Goal: Task Accomplishment & Management: Manage account settings

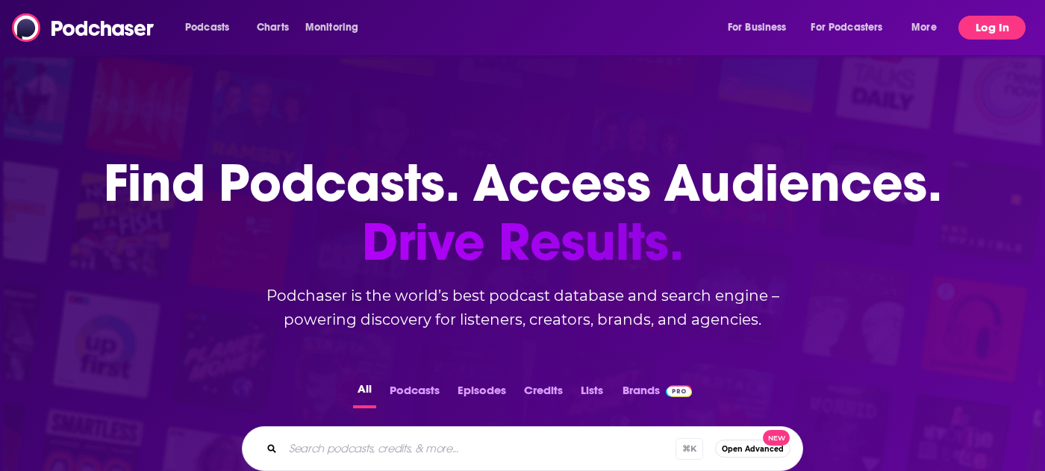
click at [984, 25] on button "Log In" at bounding box center [991, 28] width 67 height 24
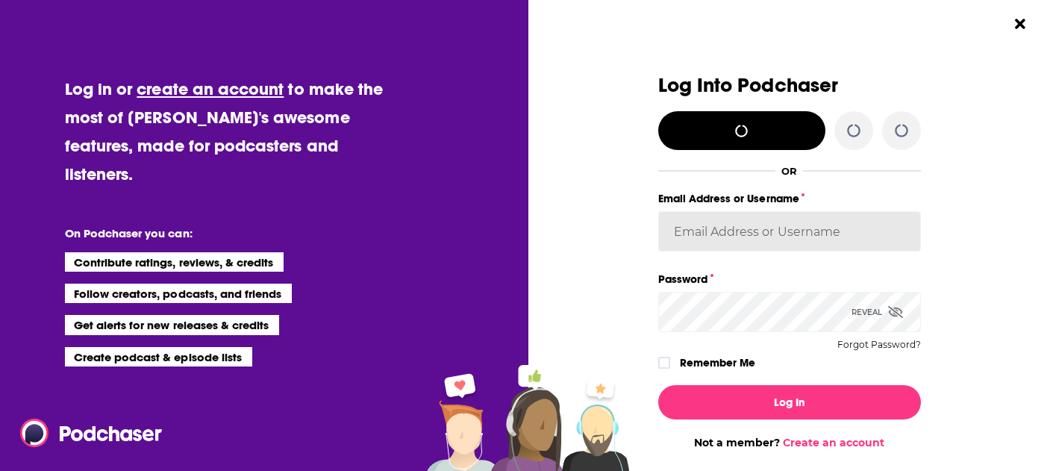
type input "broadleafbooks_"
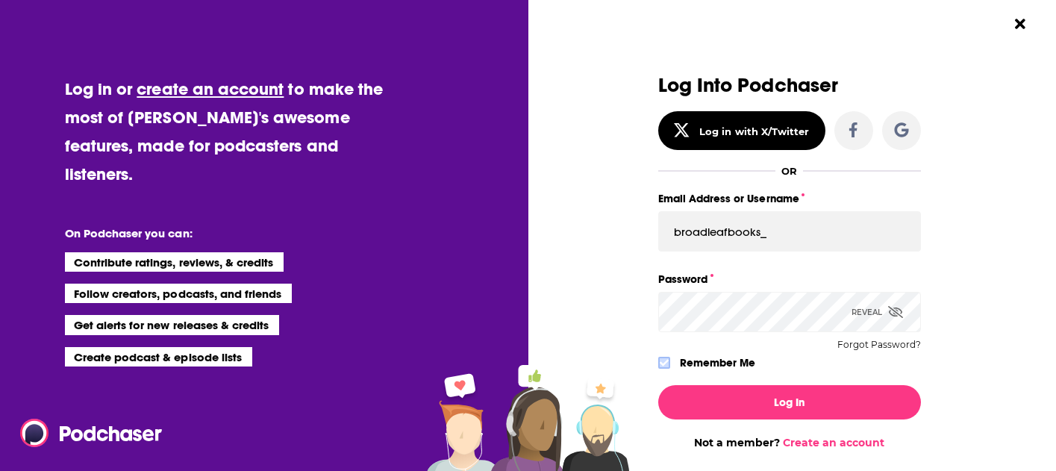
click at [660, 363] on icon "Dialog" at bounding box center [664, 362] width 9 height 9
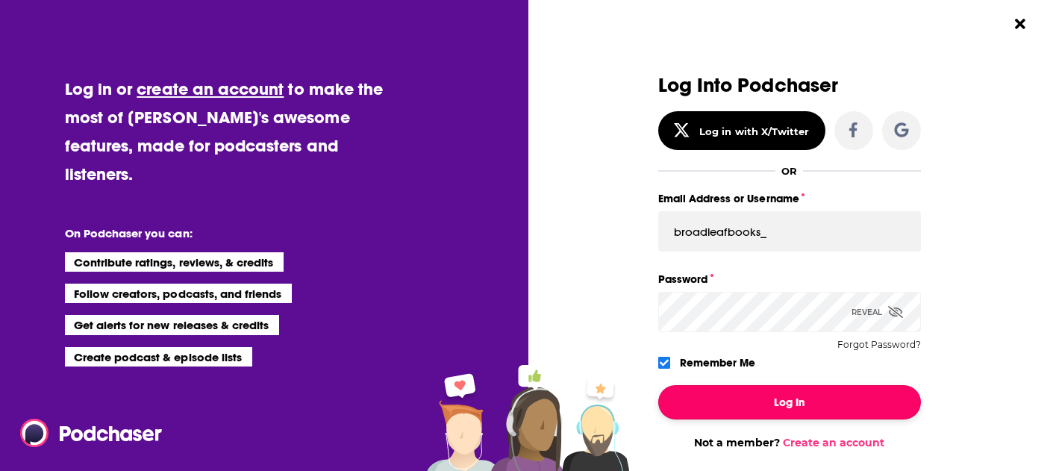
click at [751, 403] on button "Log In" at bounding box center [789, 402] width 263 height 34
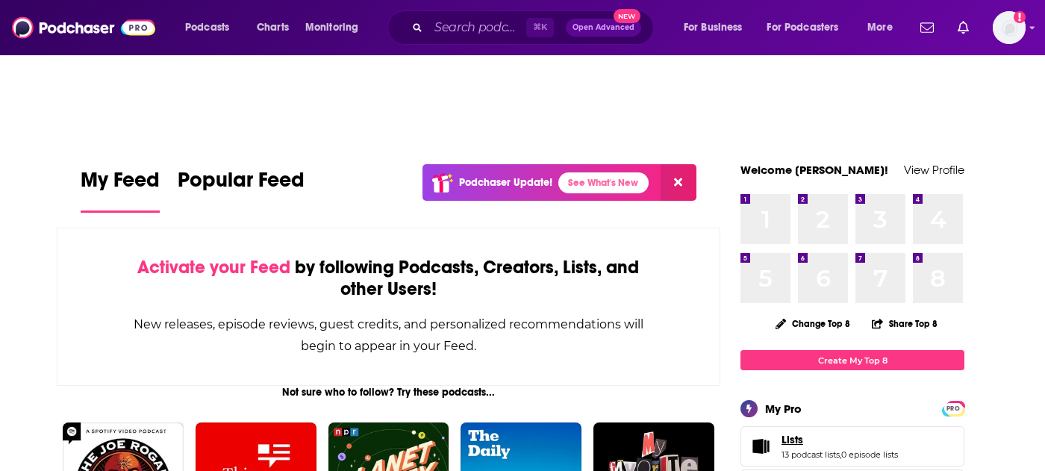
click at [794, 433] on span "Lists" at bounding box center [792, 439] width 22 height 13
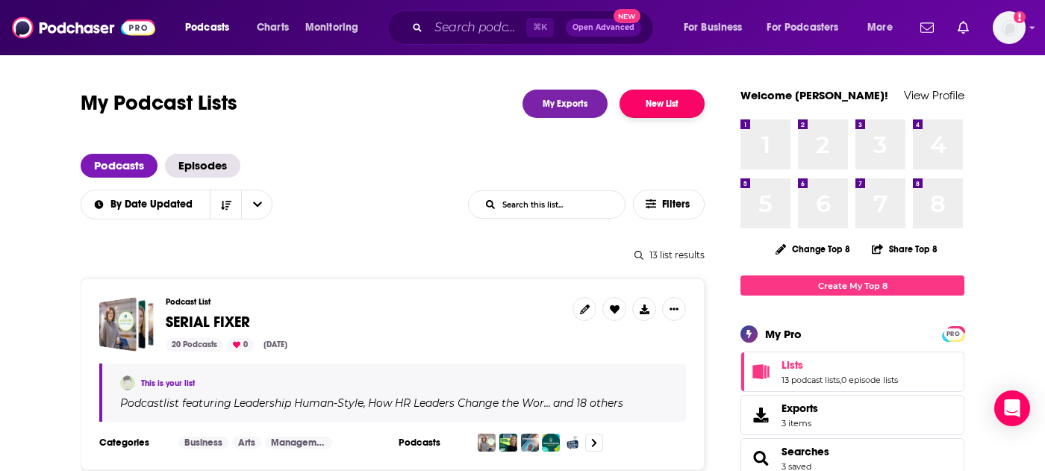
click at [664, 101] on button "New List" at bounding box center [661, 104] width 85 height 28
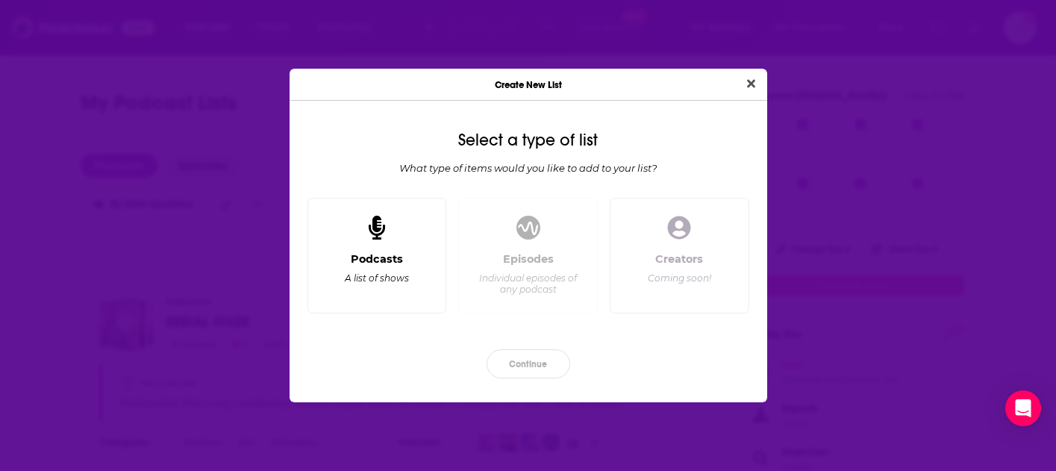
click at [372, 249] on div "Podcasts A list of shows" at bounding box center [377, 256] width 140 height 116
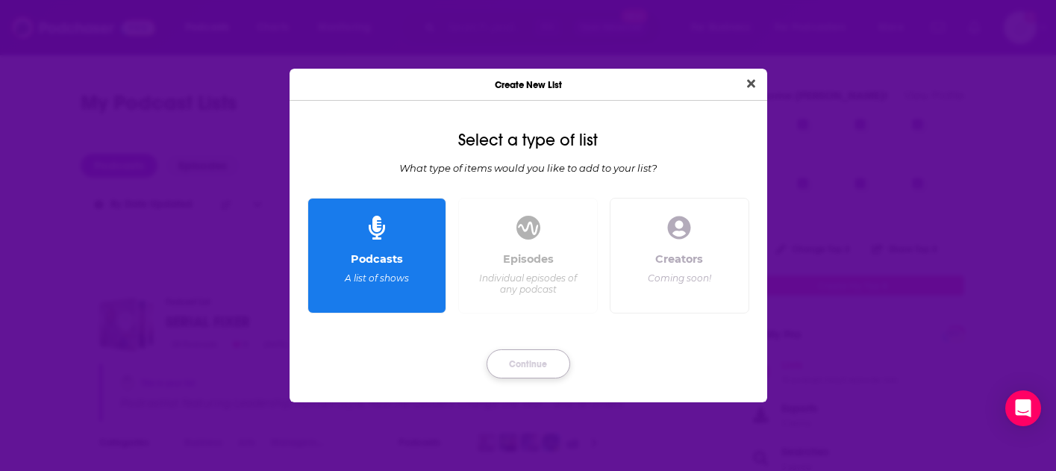
click at [520, 366] on button "Continue" at bounding box center [529, 363] width 84 height 29
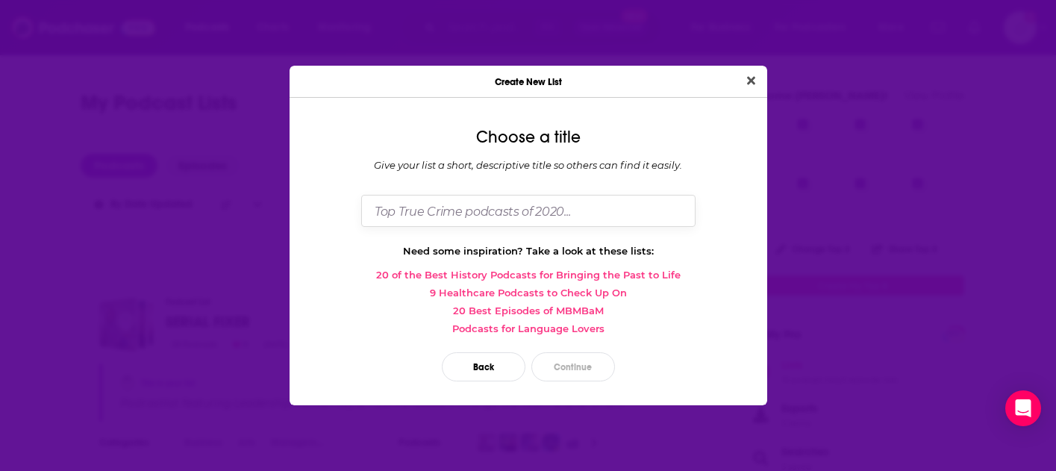
click at [482, 207] on input "Dialog" at bounding box center [528, 211] width 334 height 32
type input "The Way of the Desert Elders"
click at [562, 369] on button "Continue" at bounding box center [573, 366] width 84 height 29
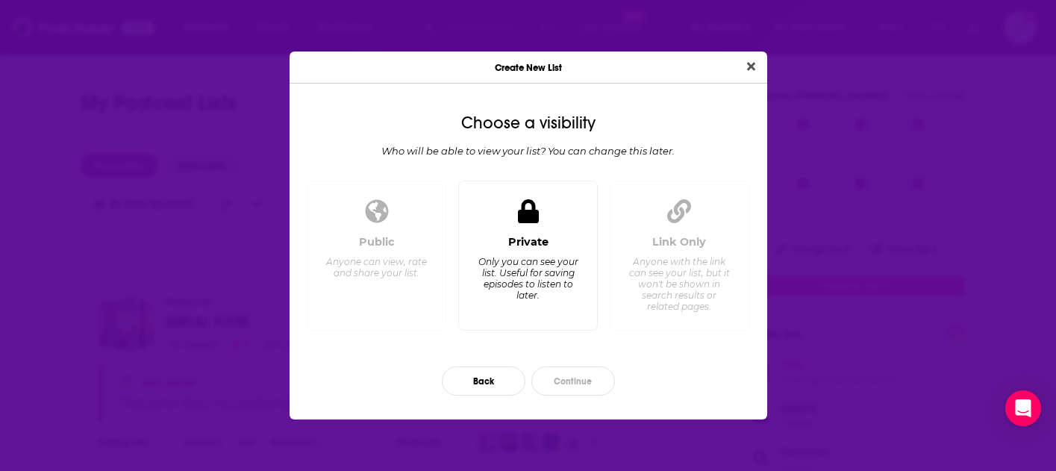
click at [531, 249] on div "Private Only you can see your list. Useful for saving episodes to listen to lat…" at bounding box center [528, 276] width 114 height 83
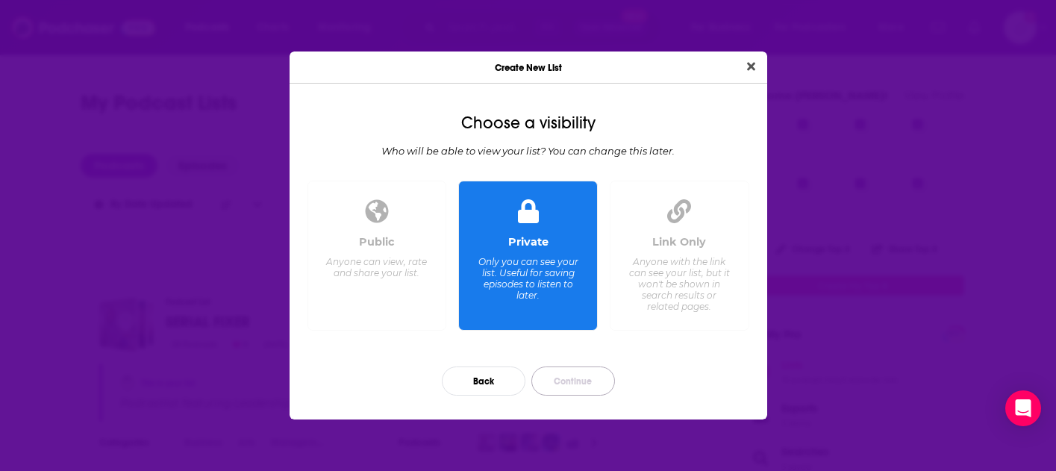
drag, startPoint x: 581, startPoint y: 390, endPoint x: 587, endPoint y: 381, distance: 10.8
click at [580, 390] on button "Continue" at bounding box center [573, 380] width 84 height 29
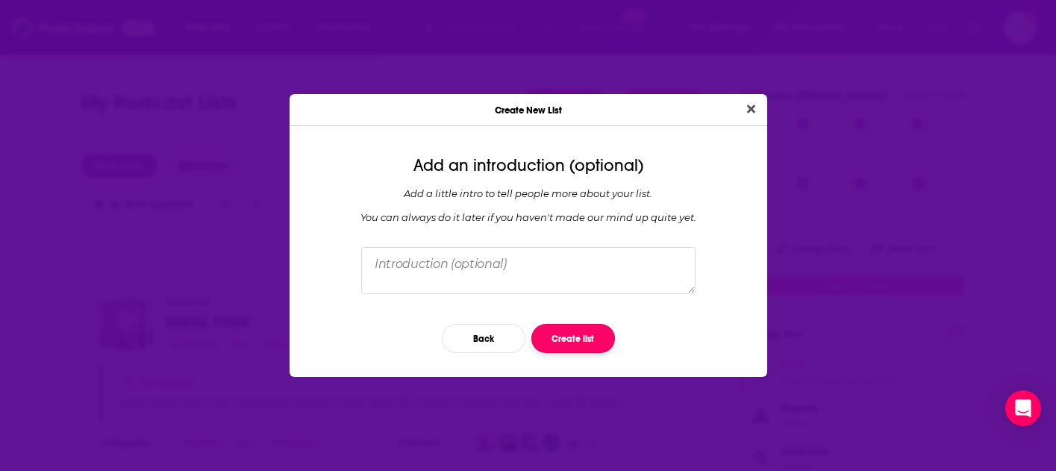
click at [575, 345] on button "Create list" at bounding box center [573, 338] width 84 height 29
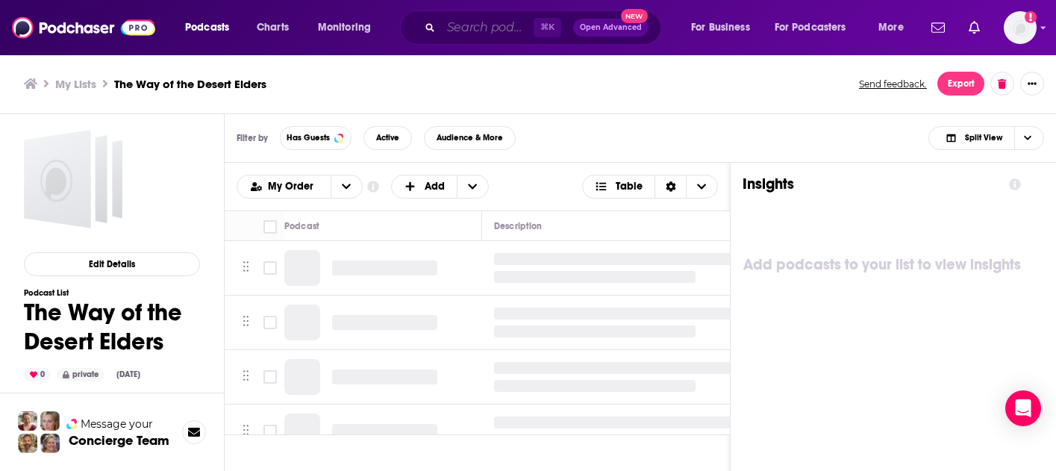
click at [485, 31] on input "Search podcasts, credits, & more..." at bounding box center [487, 28] width 93 height 24
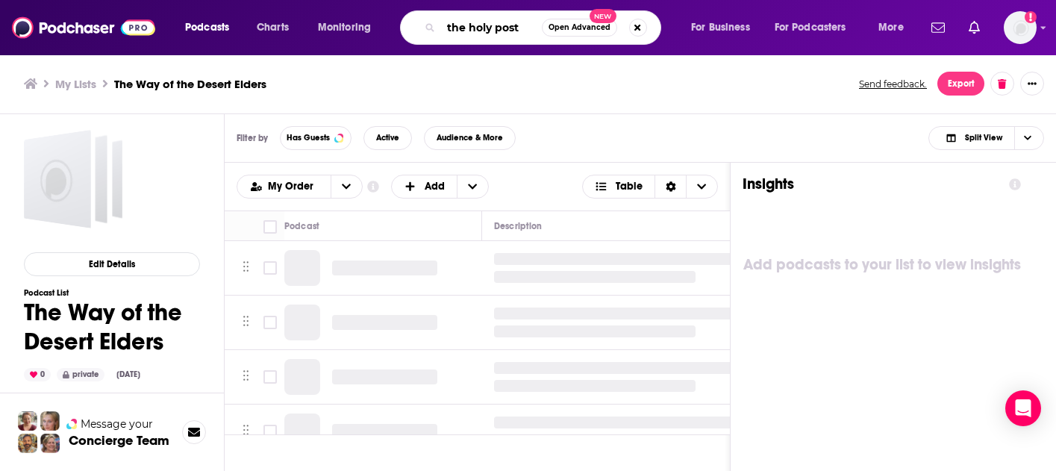
type input "the holy post"
click at [431, 25] on icon "Search podcasts, credits, & more..." at bounding box center [429, 27] width 8 height 8
click at [522, 28] on input "the holy post" at bounding box center [491, 28] width 101 height 24
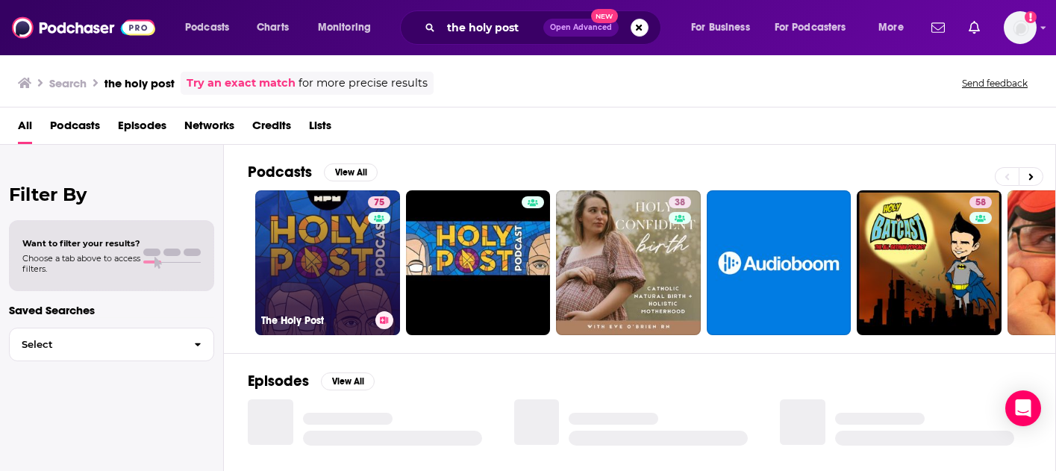
click at [336, 246] on link "75 The Holy Post" at bounding box center [327, 262] width 145 height 145
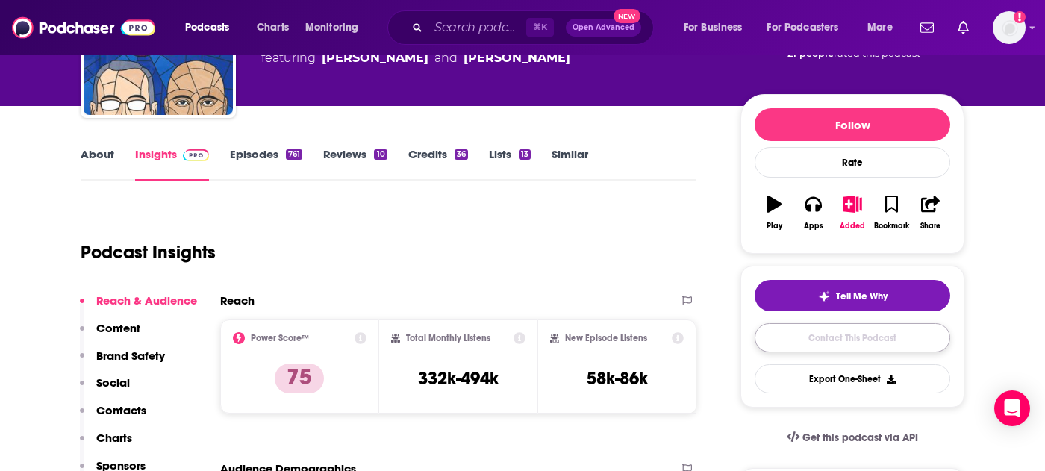
click at [858, 340] on link "Contact This Podcast" at bounding box center [853, 337] width 196 height 29
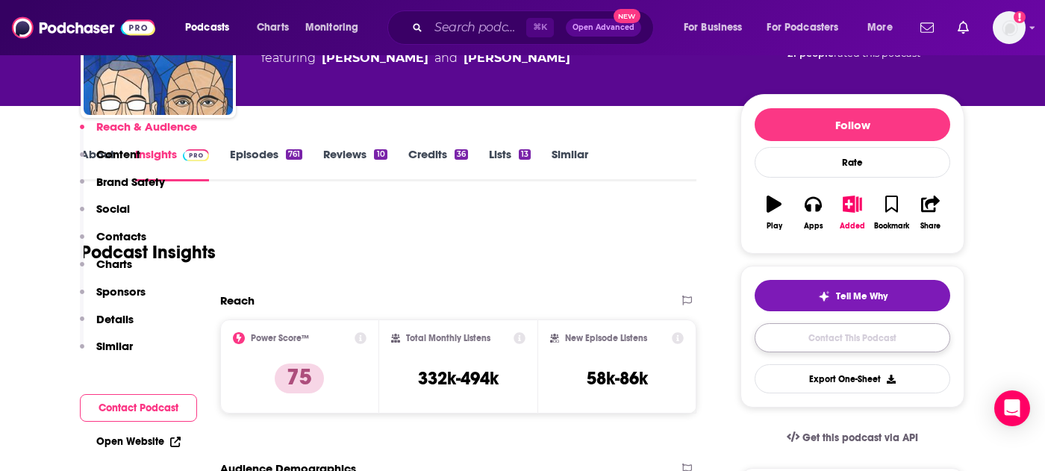
scroll to position [1982, 0]
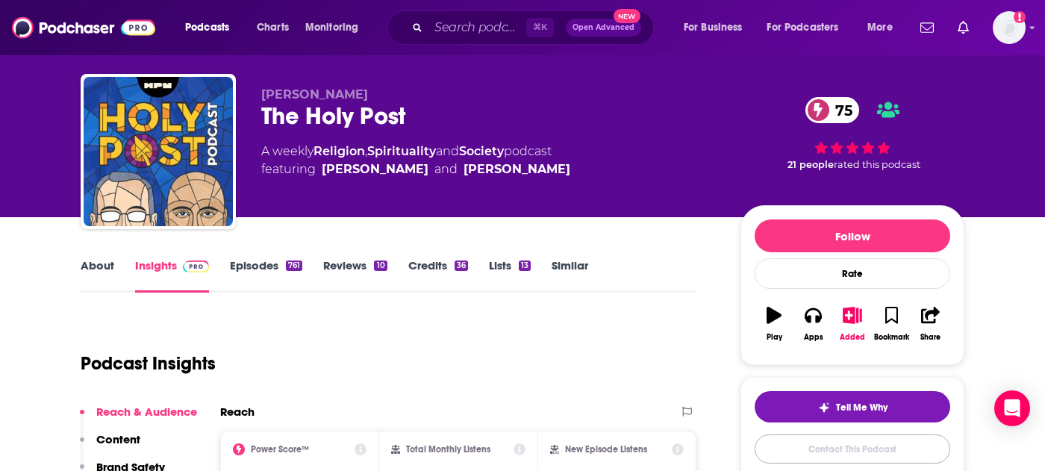
scroll to position [25, 0]
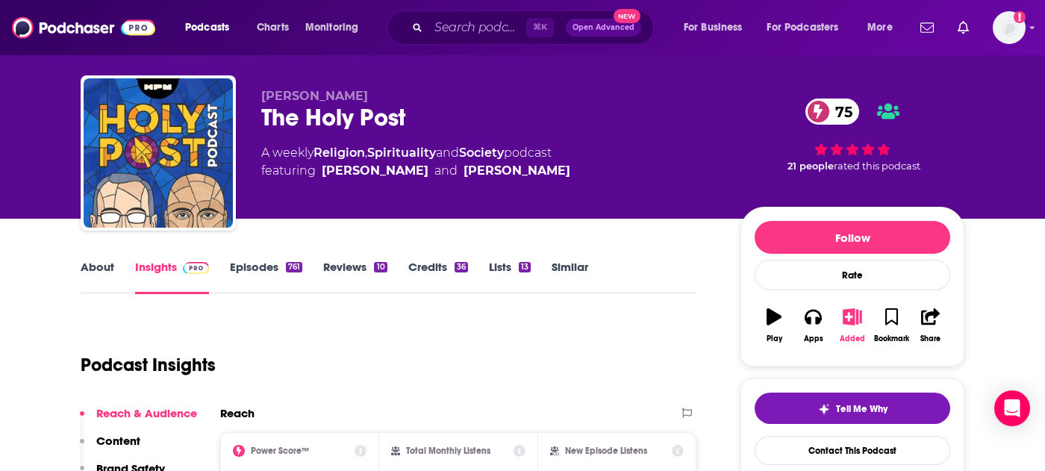
click at [852, 315] on icon "button" at bounding box center [852, 316] width 19 height 16
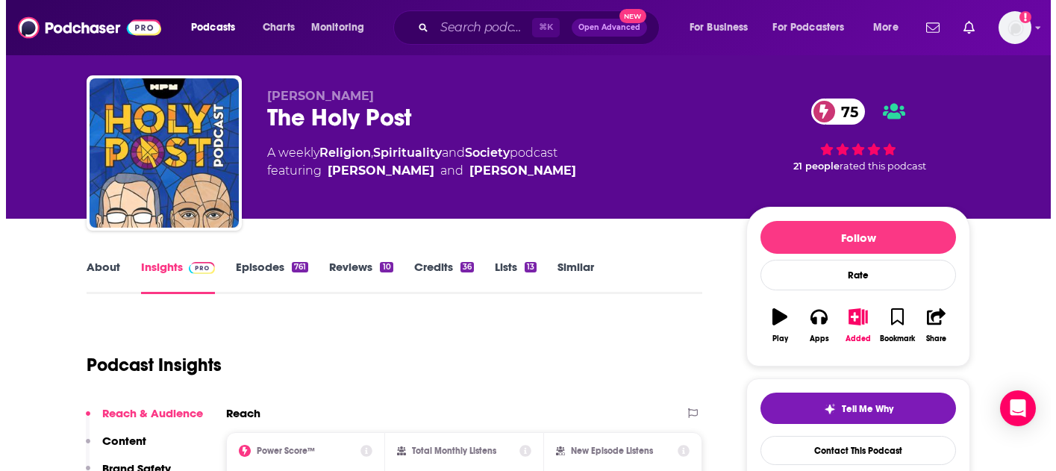
scroll to position [0, 0]
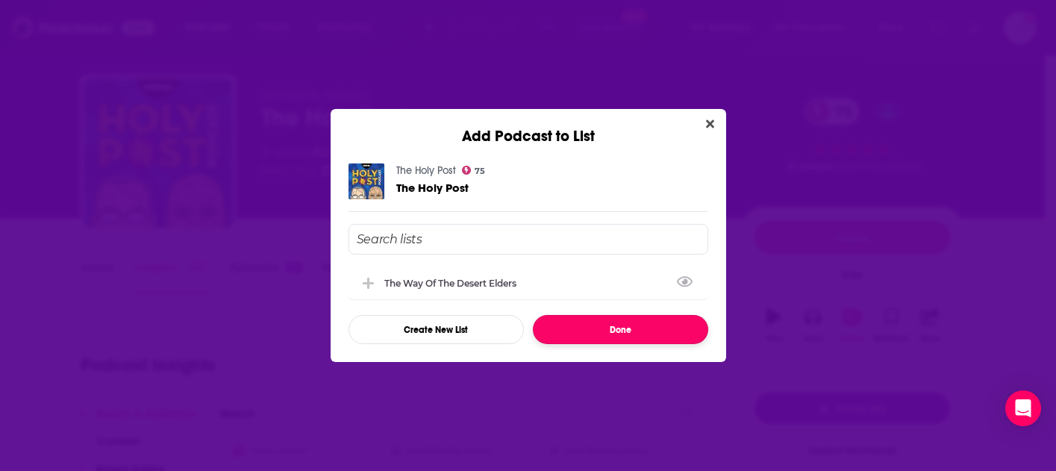
click at [625, 337] on button "Done" at bounding box center [620, 329] width 175 height 29
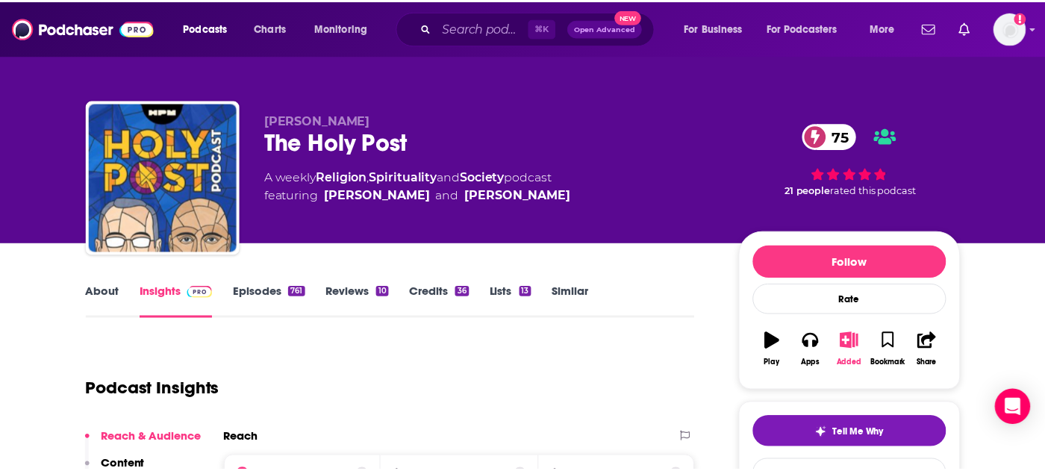
scroll to position [25, 0]
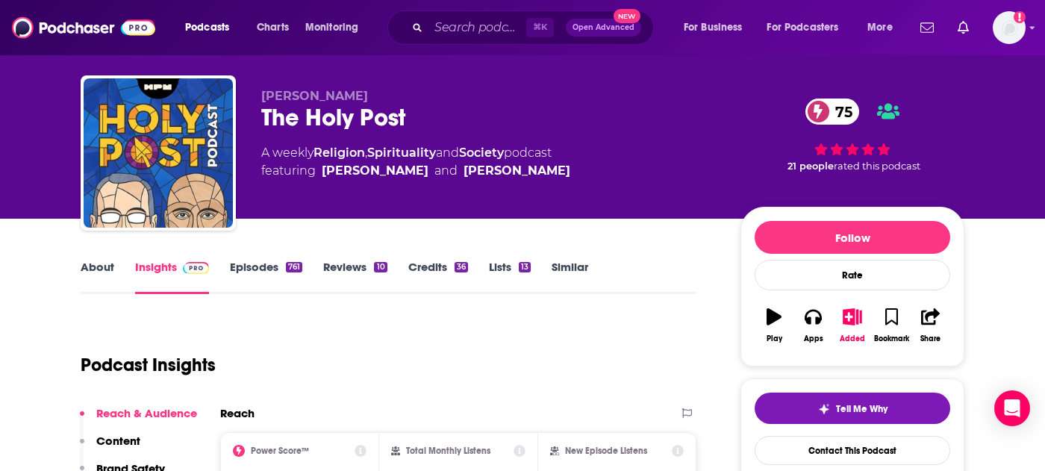
click at [476, 39] on div "⌘ K Open Advanced New" at bounding box center [520, 27] width 266 height 34
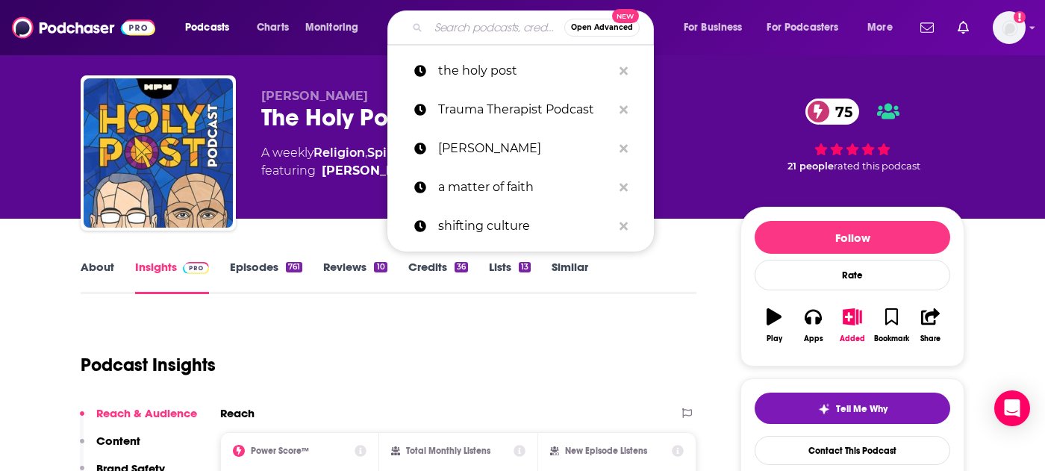
click at [472, 34] on input "Search podcasts, credits, & more..." at bounding box center [496, 28] width 136 height 24
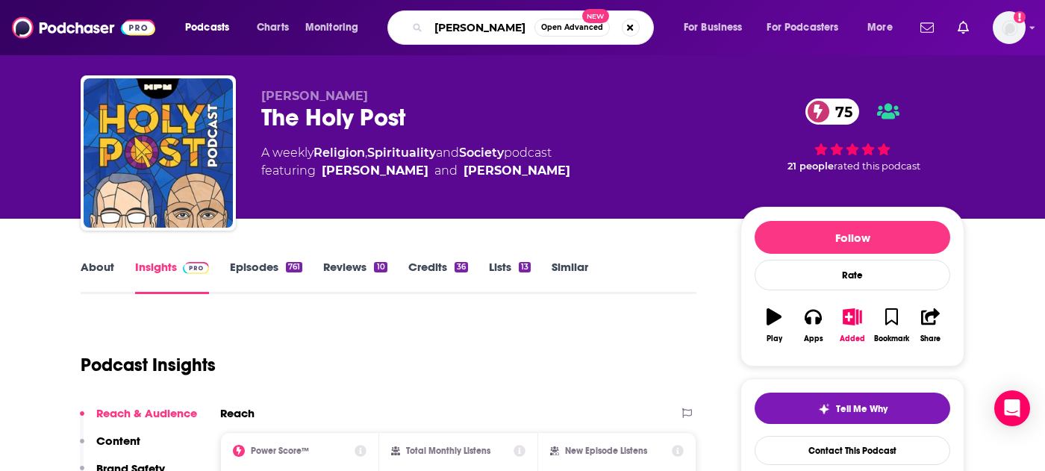
type input "[PERSON_NAME]"
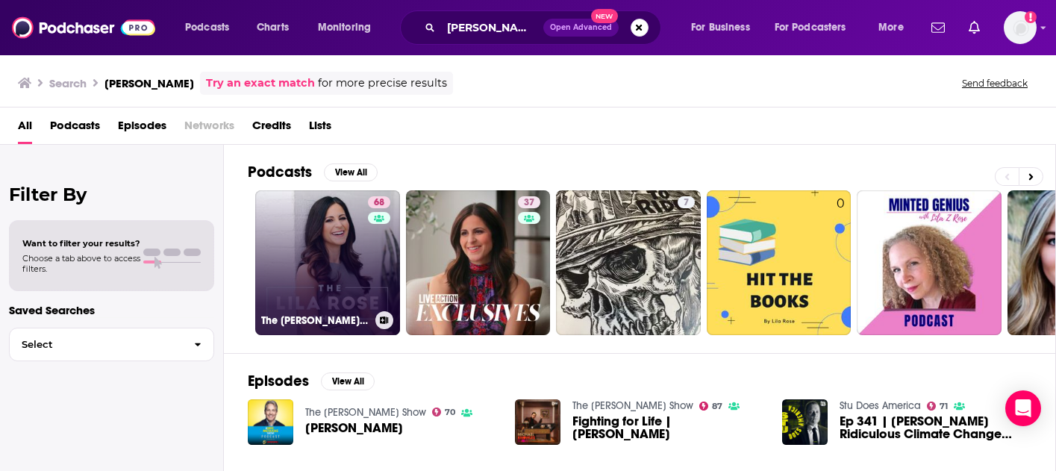
click at [310, 256] on link "68 The [PERSON_NAME] Show" at bounding box center [327, 262] width 145 height 145
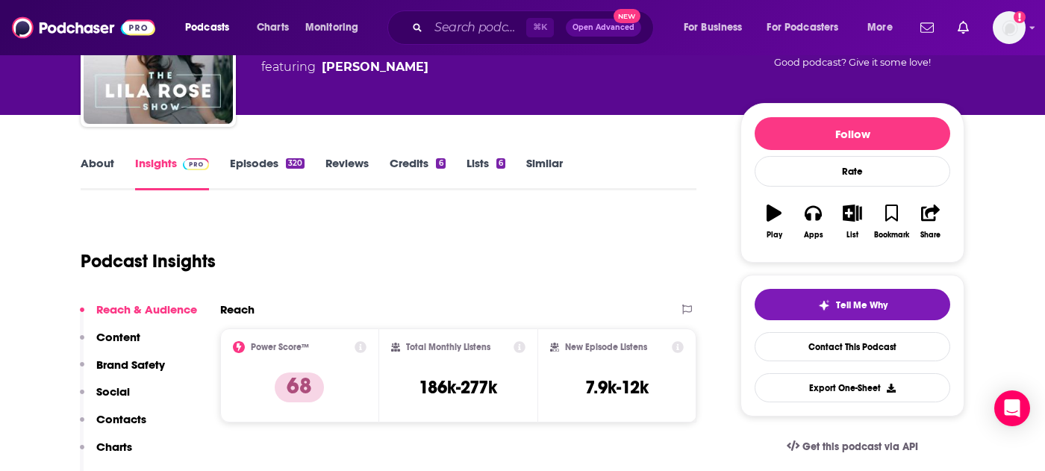
scroll to position [268, 0]
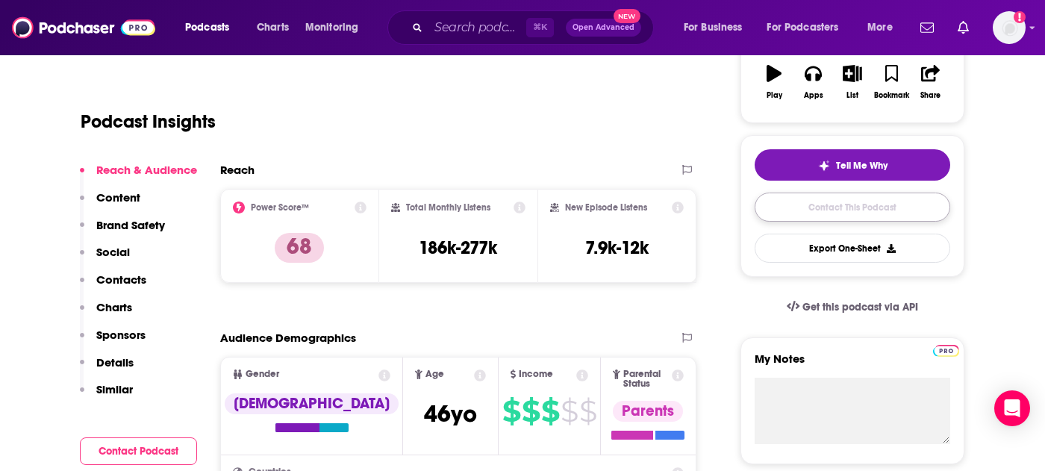
click at [831, 208] on link "Contact This Podcast" at bounding box center [853, 207] width 196 height 29
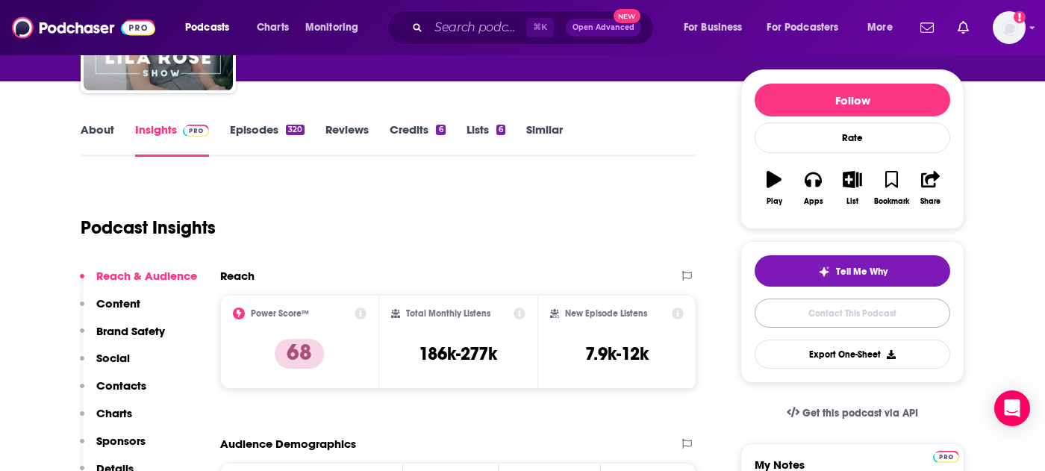
scroll to position [161, 0]
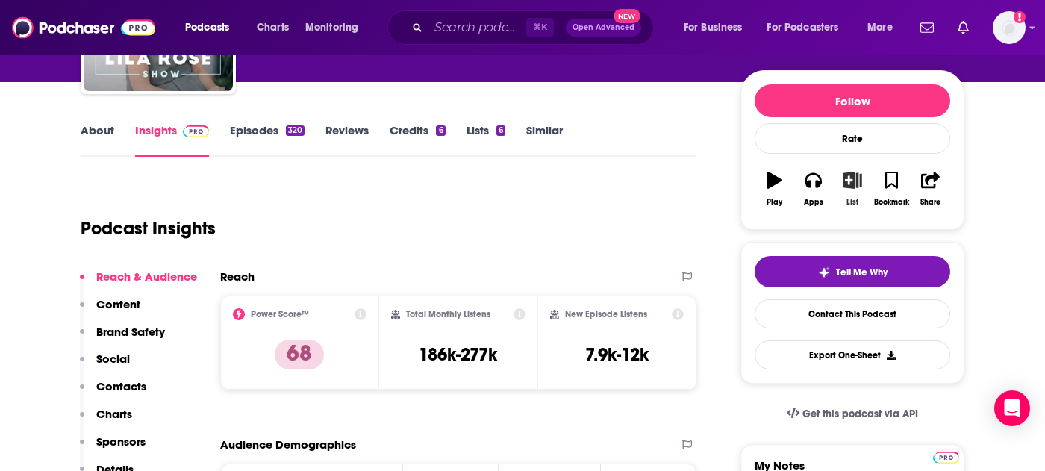
click at [856, 186] on icon "button" at bounding box center [852, 180] width 19 height 16
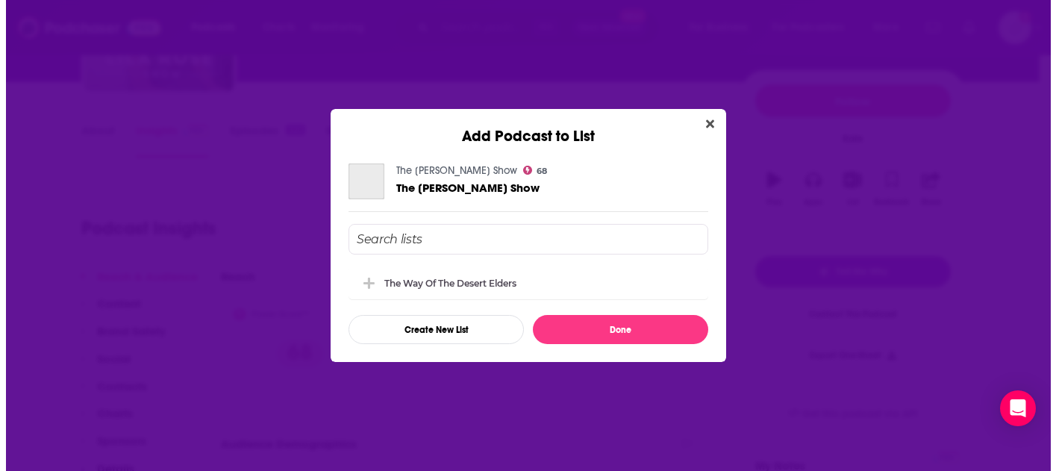
scroll to position [0, 0]
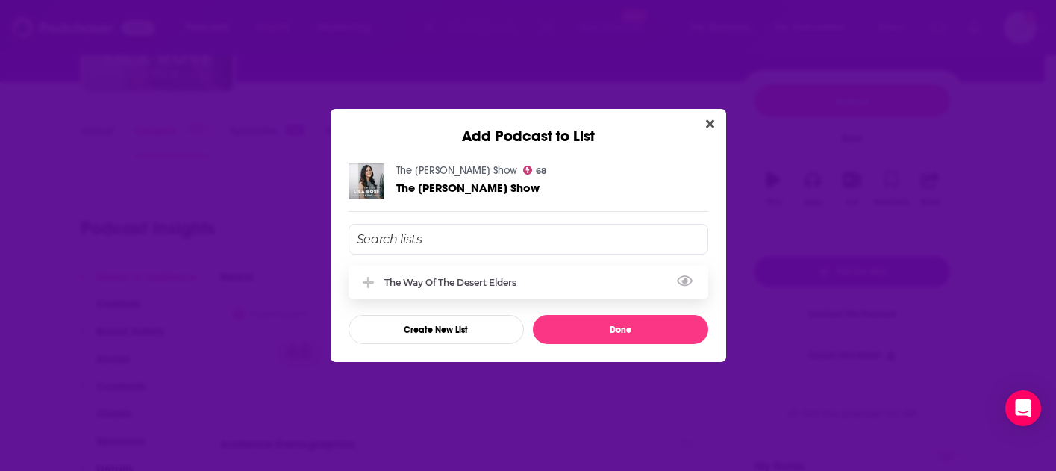
click at [388, 284] on div "The Way of the Desert Elders" at bounding box center [454, 282] width 141 height 11
click at [519, 293] on div "The Way of the Desert Elders" at bounding box center [529, 282] width 360 height 33
click at [522, 286] on button "View Link" at bounding box center [520, 285] width 9 height 1
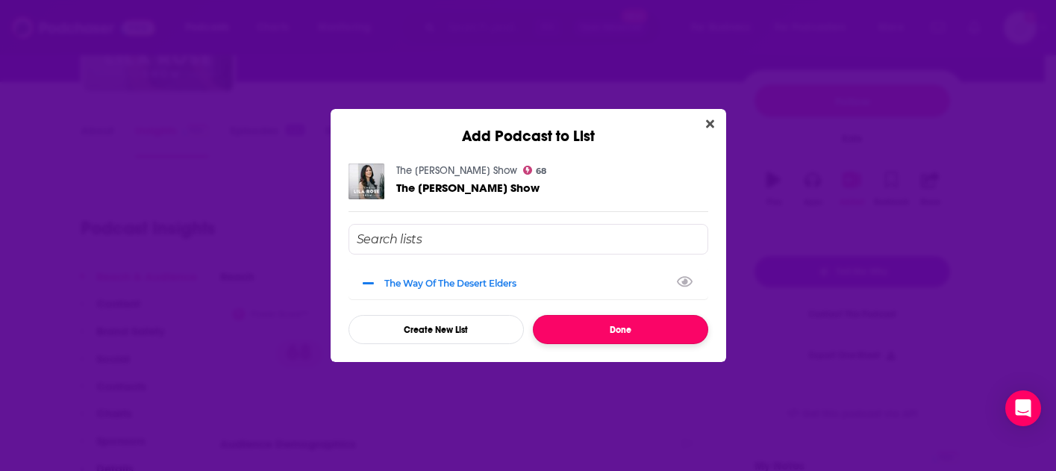
click at [632, 334] on button "Done" at bounding box center [620, 329] width 175 height 29
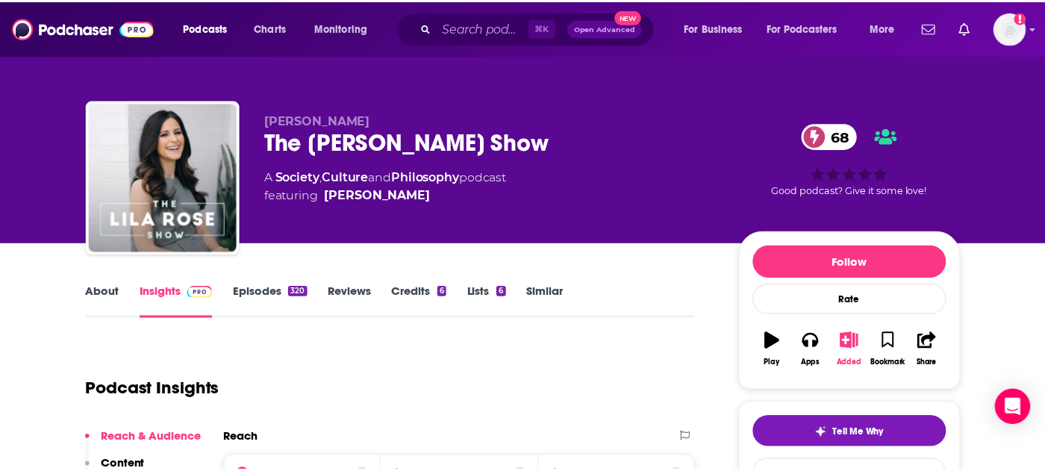
scroll to position [161, 0]
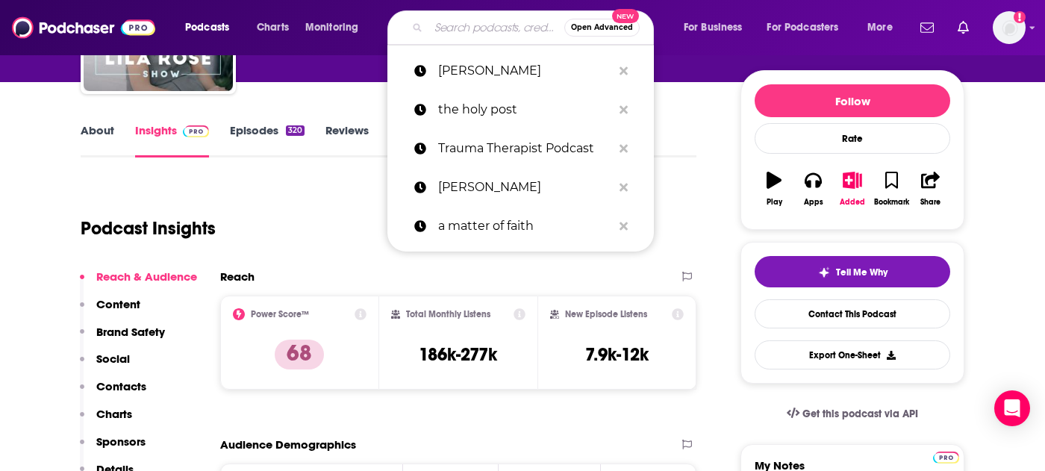
click at [474, 24] on input "Search podcasts, credits, & more..." at bounding box center [496, 28] width 136 height 24
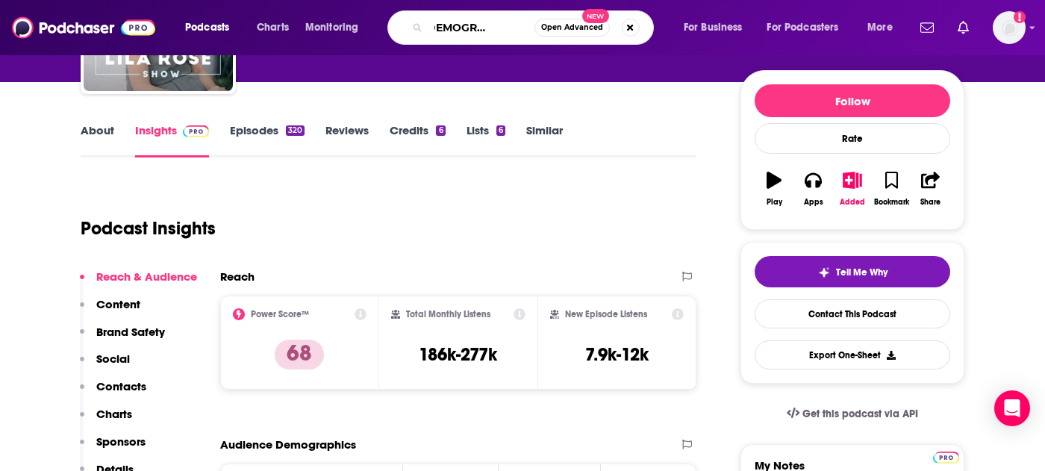
type input "the [DEMOGRAPHIC_DATA] and beyond"
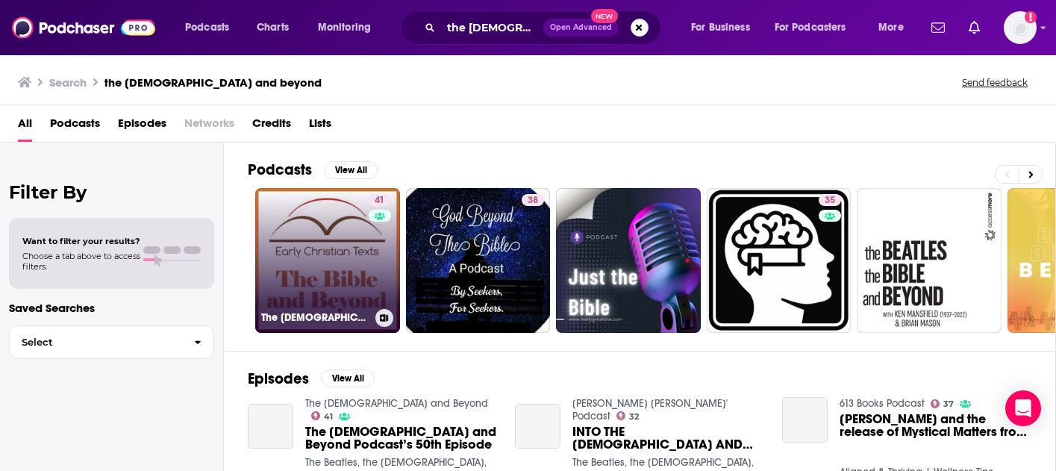
click at [307, 270] on link "41 The [DEMOGRAPHIC_DATA] and Beyond" at bounding box center [327, 260] width 145 height 145
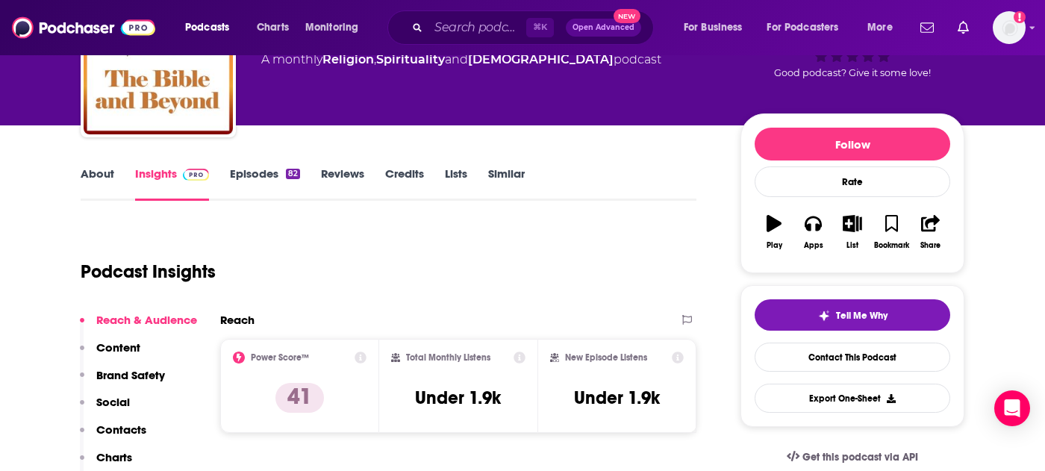
scroll to position [18, 0]
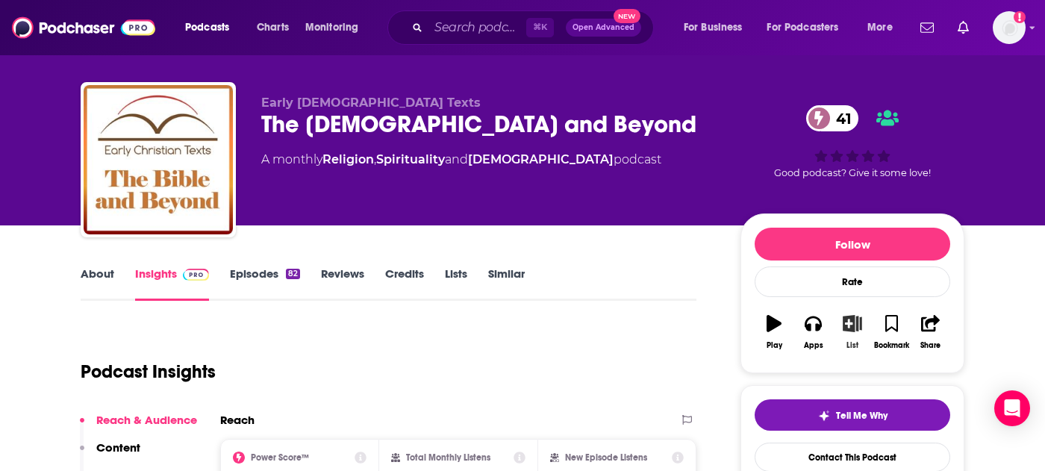
click at [854, 327] on icon "button" at bounding box center [852, 323] width 19 height 16
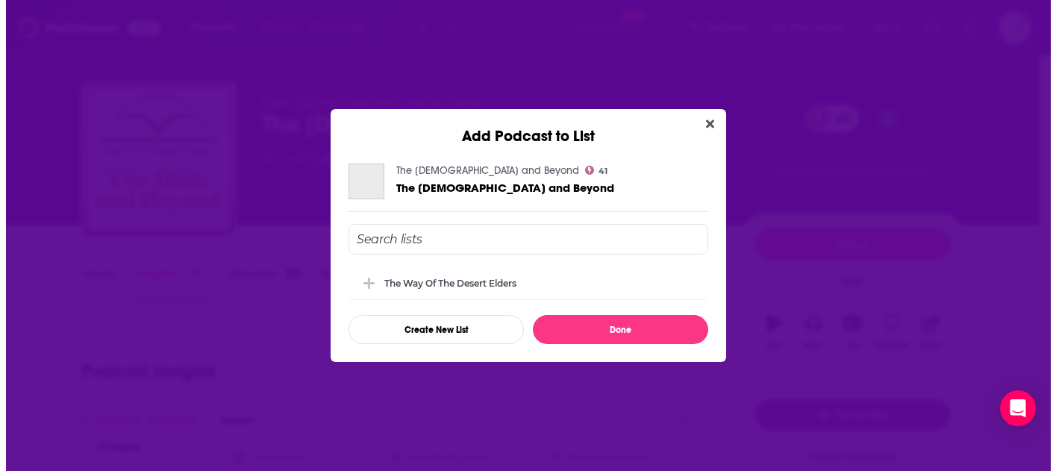
scroll to position [0, 0]
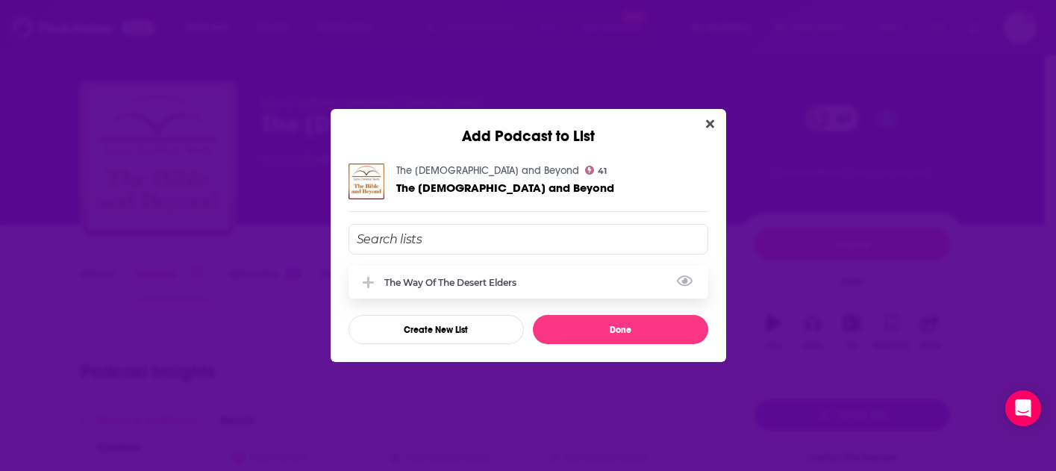
click at [437, 281] on div "The Way of the Desert Elders" at bounding box center [454, 282] width 141 height 11
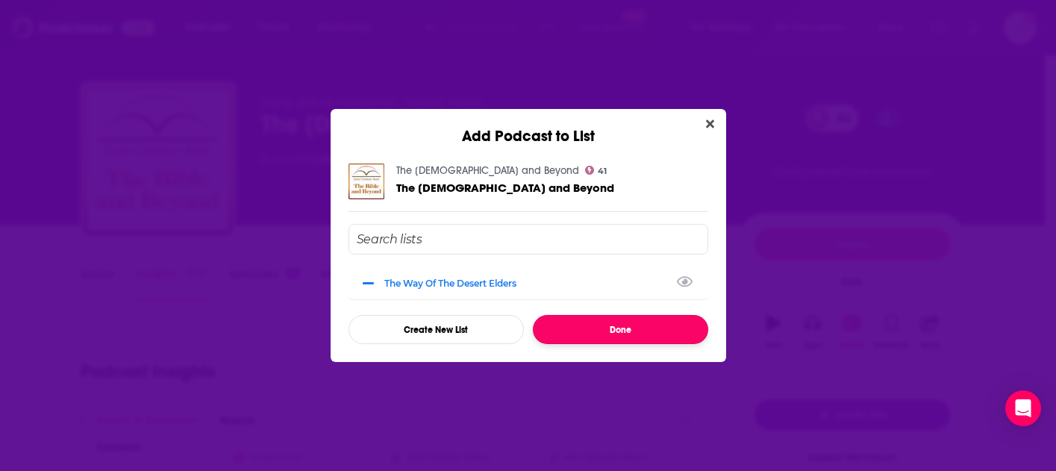
click at [632, 325] on button "Done" at bounding box center [620, 329] width 175 height 29
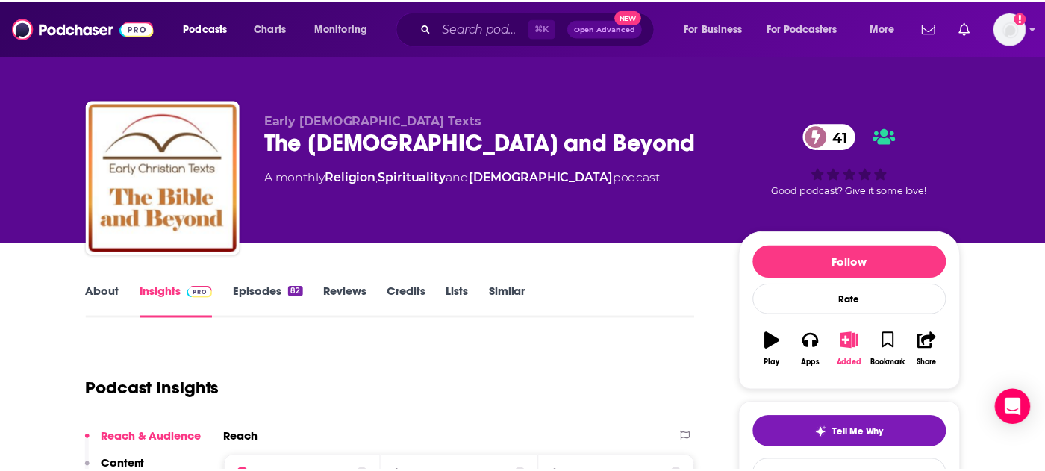
scroll to position [18, 0]
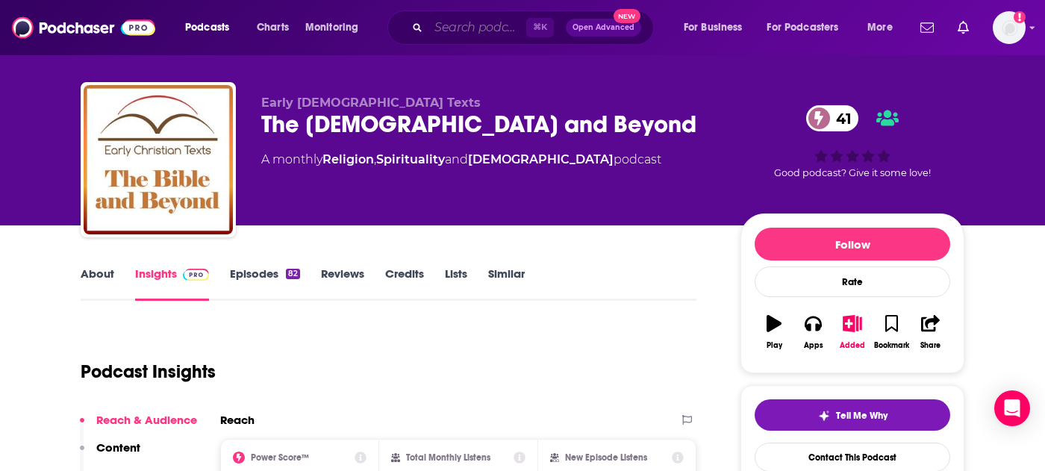
click at [463, 33] on input "Search podcasts, credits, & more..." at bounding box center [477, 28] width 98 height 24
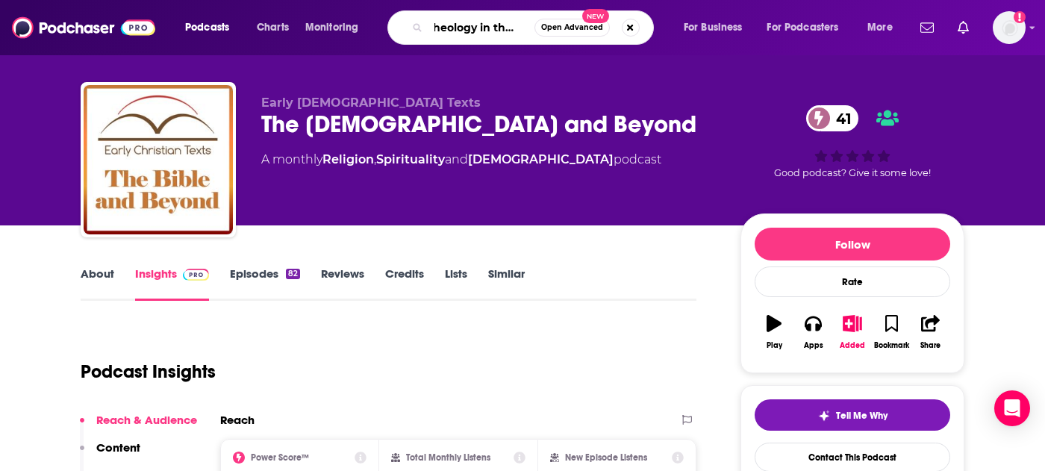
scroll to position [0, 21]
type input "theology in the raw"
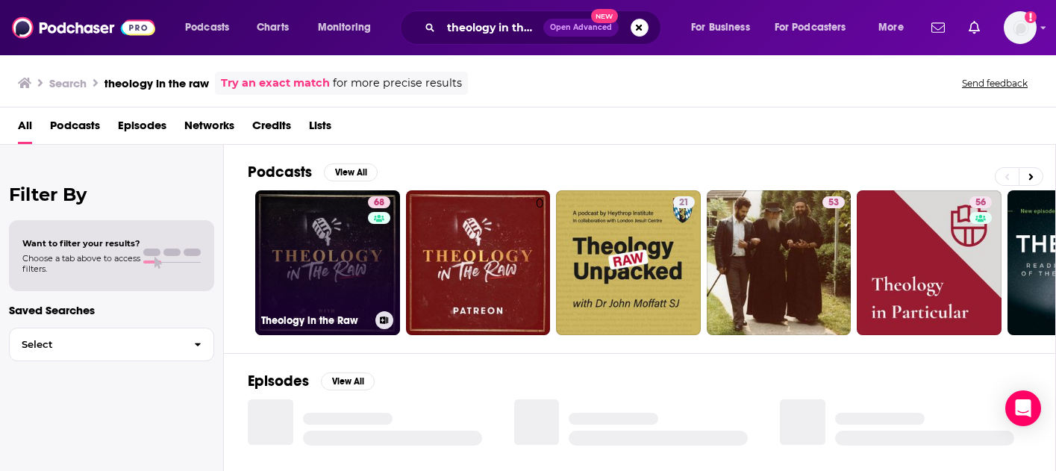
click at [321, 266] on link "68 Theology in the Raw" at bounding box center [327, 262] width 145 height 145
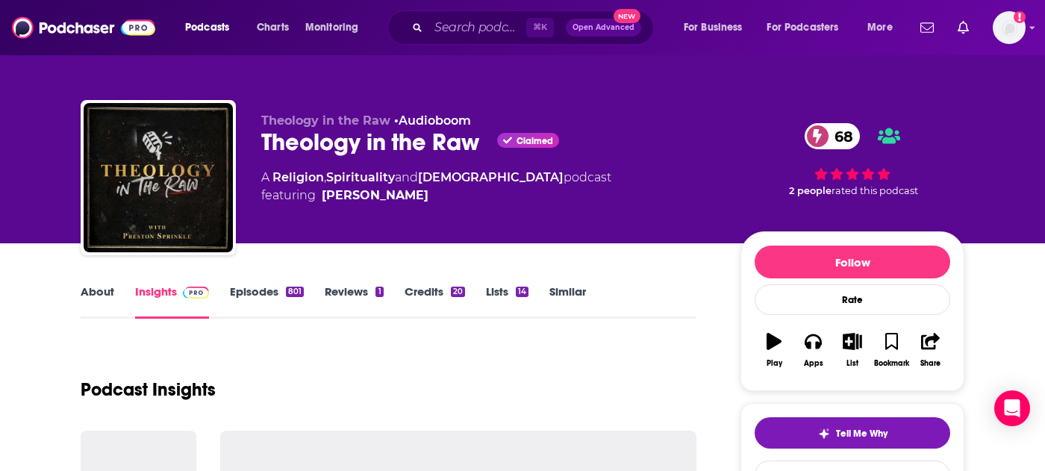
scroll to position [119, 0]
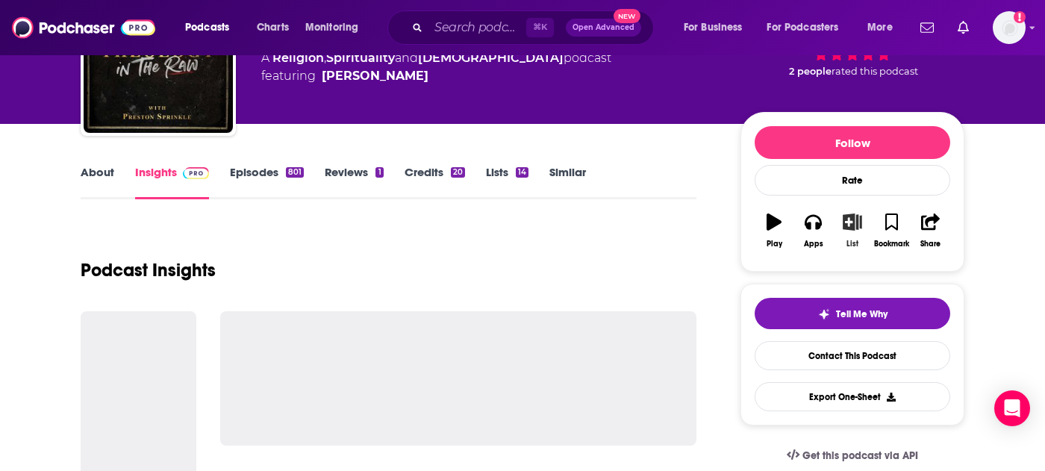
click at [854, 226] on icon "button" at bounding box center [852, 221] width 19 height 16
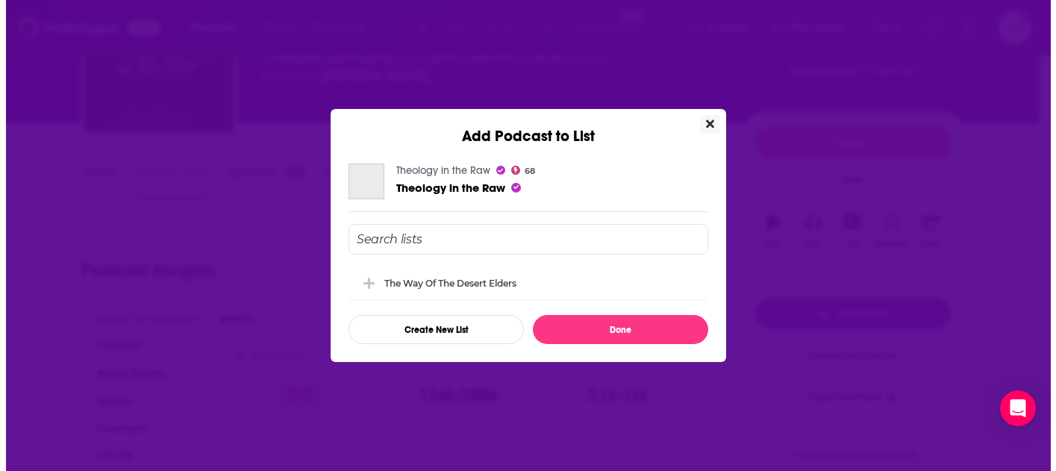
scroll to position [0, 0]
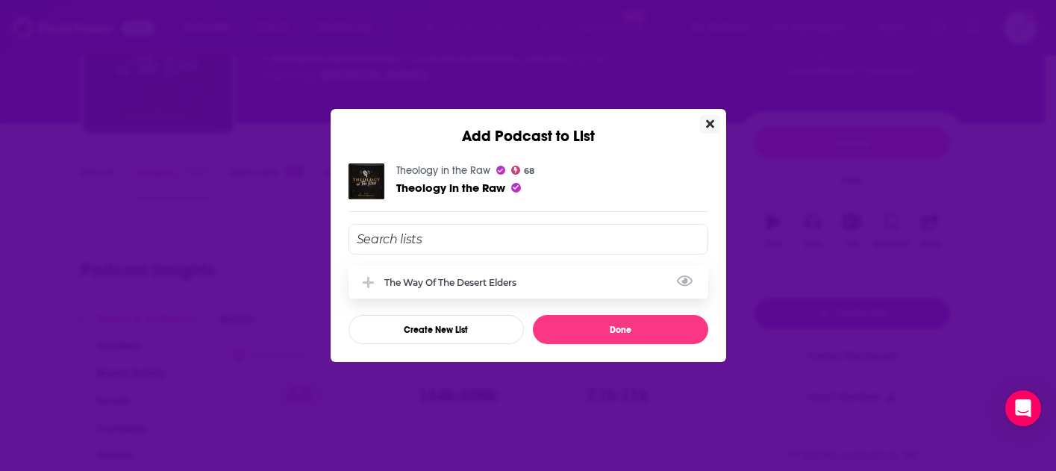
drag, startPoint x: 506, startPoint y: 291, endPoint x: 519, endPoint y: 290, distance: 12.8
click at [506, 291] on div "The Way of the Desert Elders" at bounding box center [529, 282] width 360 height 33
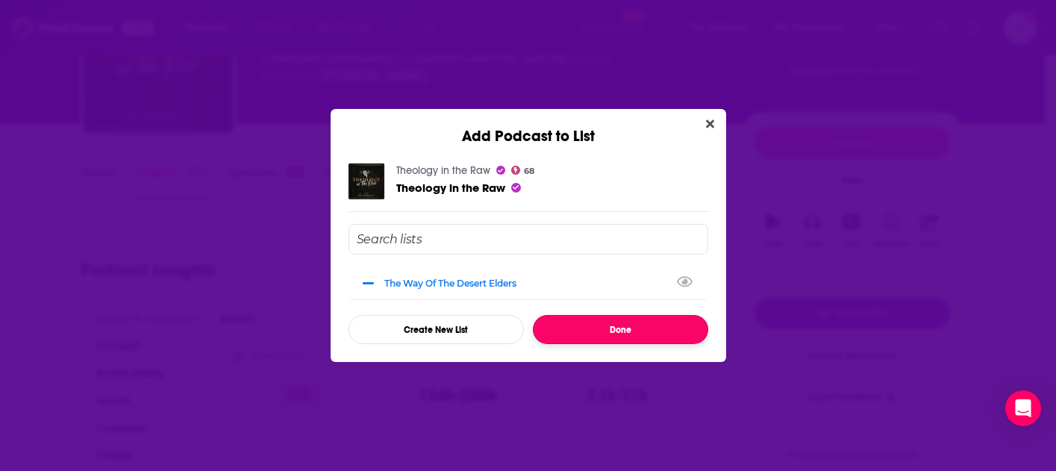
click at [635, 328] on button "Done" at bounding box center [620, 329] width 175 height 29
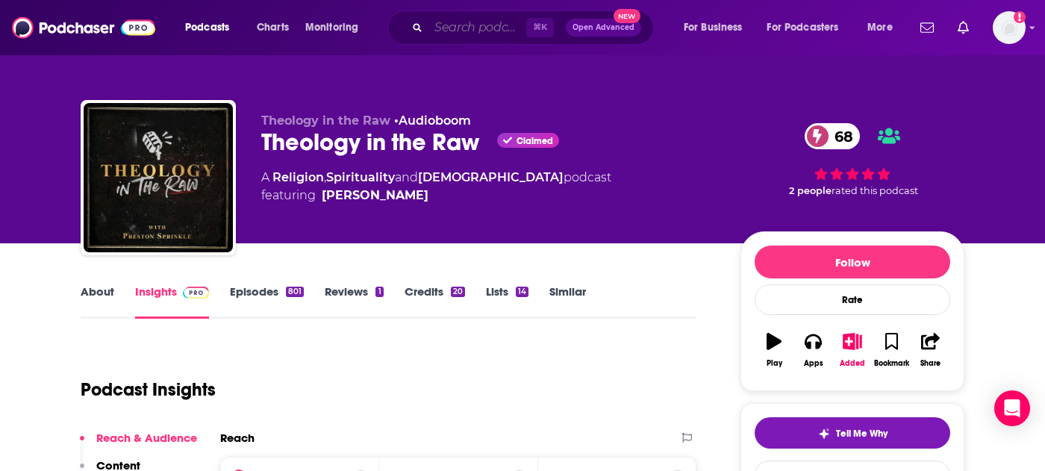
click at [469, 28] on input "Search podcasts, credits, & more..." at bounding box center [477, 28] width 98 height 24
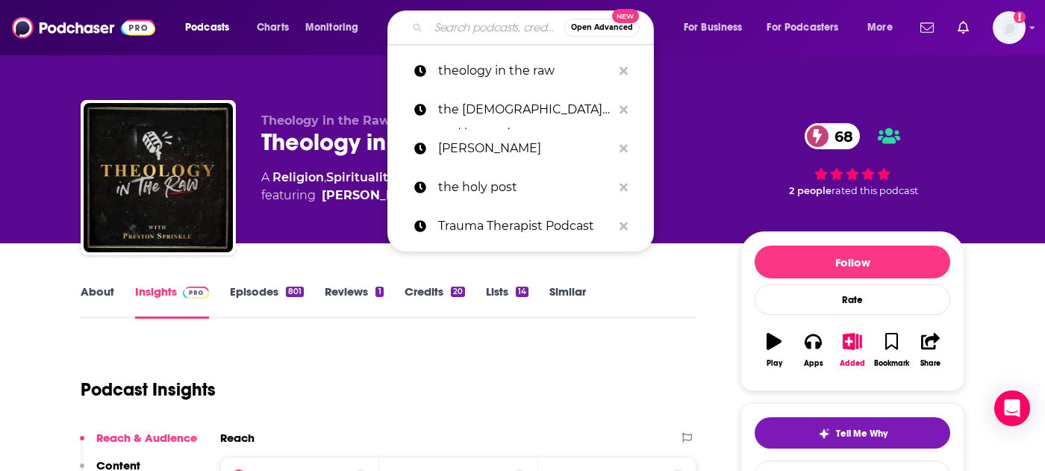
paste input "Historiansplaning"
type input "Historiansplaning"
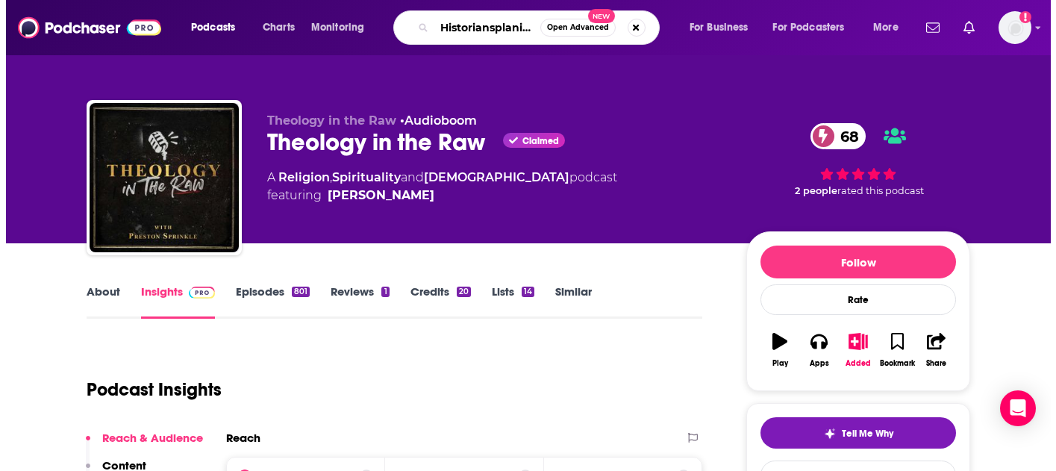
scroll to position [0, 21]
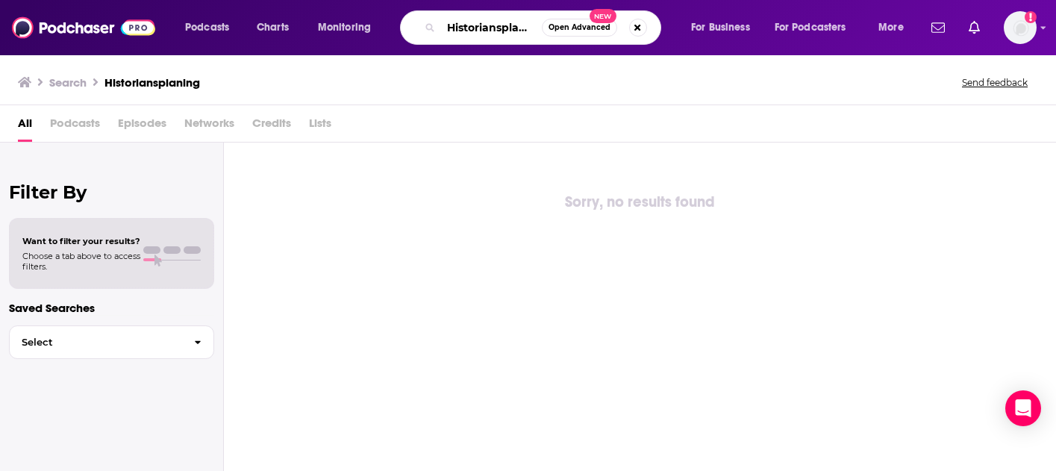
click at [490, 22] on input "Historiansplaning" at bounding box center [491, 28] width 101 height 24
click at [514, 30] on input "Historiansplaning" at bounding box center [491, 28] width 101 height 24
drag, startPoint x: 447, startPoint y: 28, endPoint x: 784, endPoint y: 60, distance: 338.8
click at [785, 60] on div "Podcasts Charts Monitoring Historiansplaning Open Advanced New For Business For…" at bounding box center [528, 235] width 1056 height 471
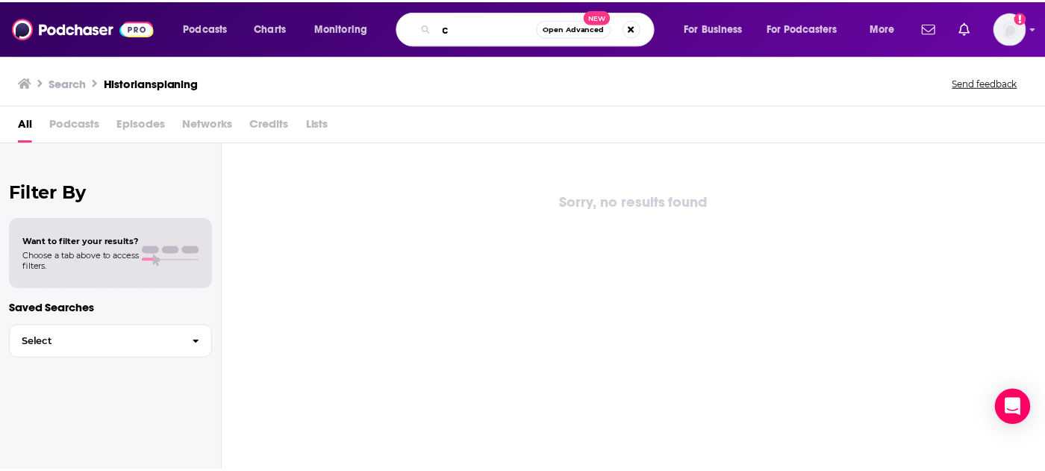
scroll to position [0, 0]
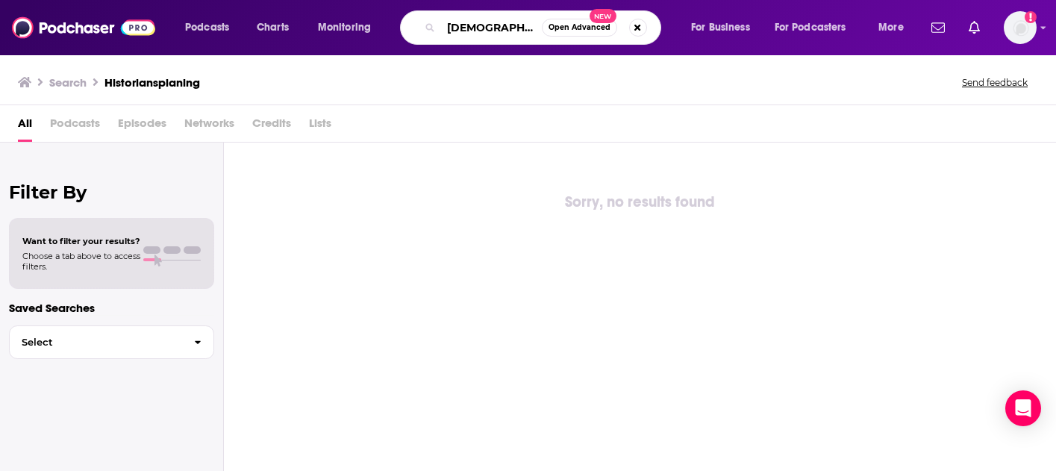
type input "[DEMOGRAPHIC_DATA] culture"
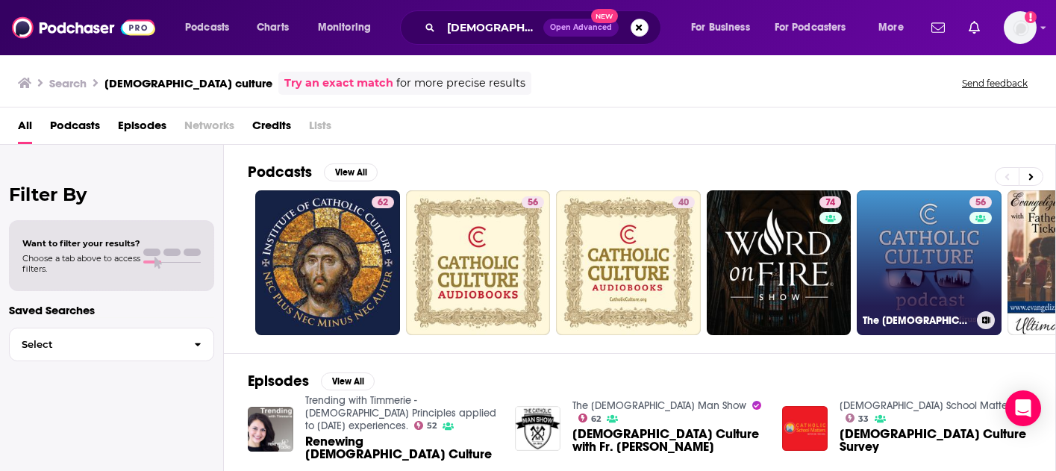
click at [908, 240] on link "56 The [DEMOGRAPHIC_DATA] Culture Podcast" at bounding box center [929, 262] width 145 height 145
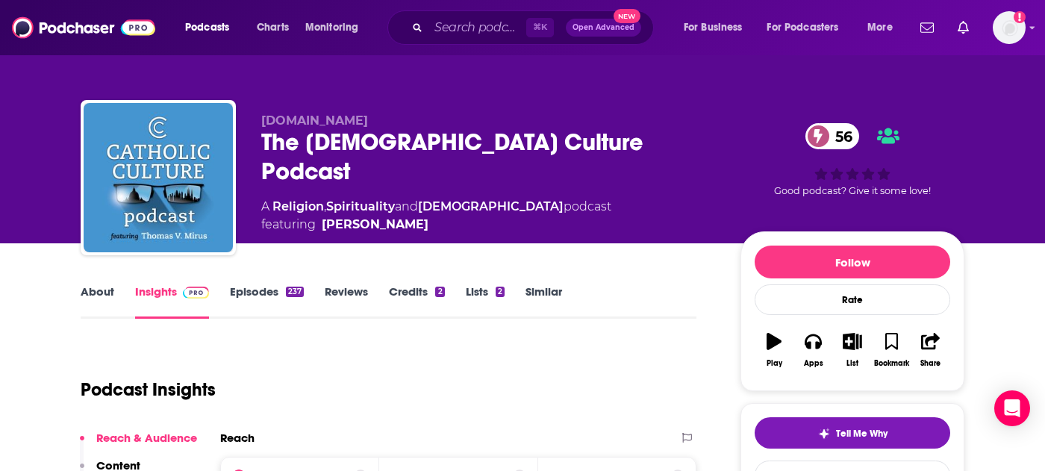
scroll to position [131, 0]
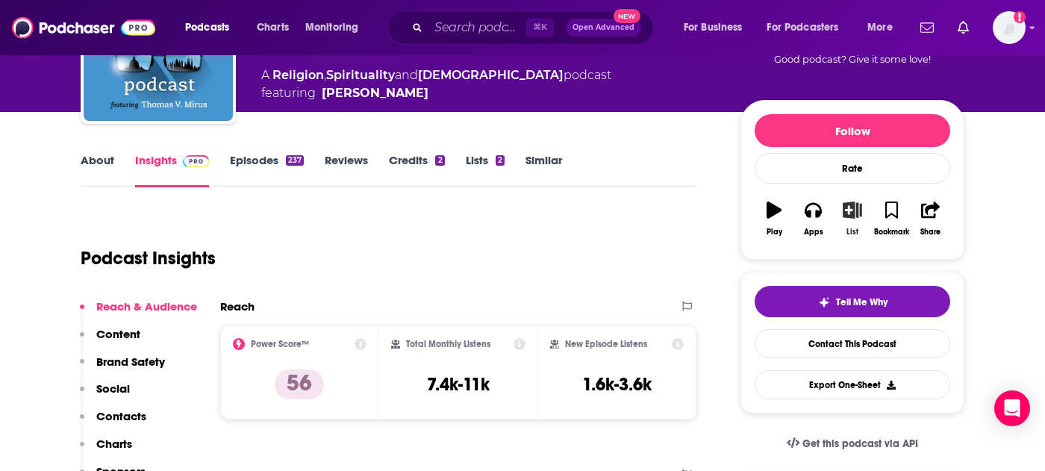
click at [854, 218] on icon "button" at bounding box center [852, 210] width 19 height 16
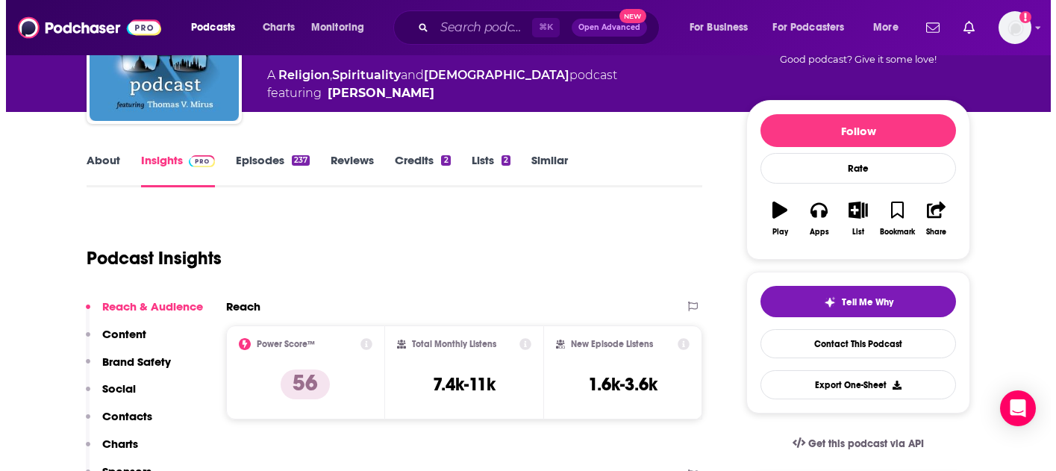
scroll to position [0, 0]
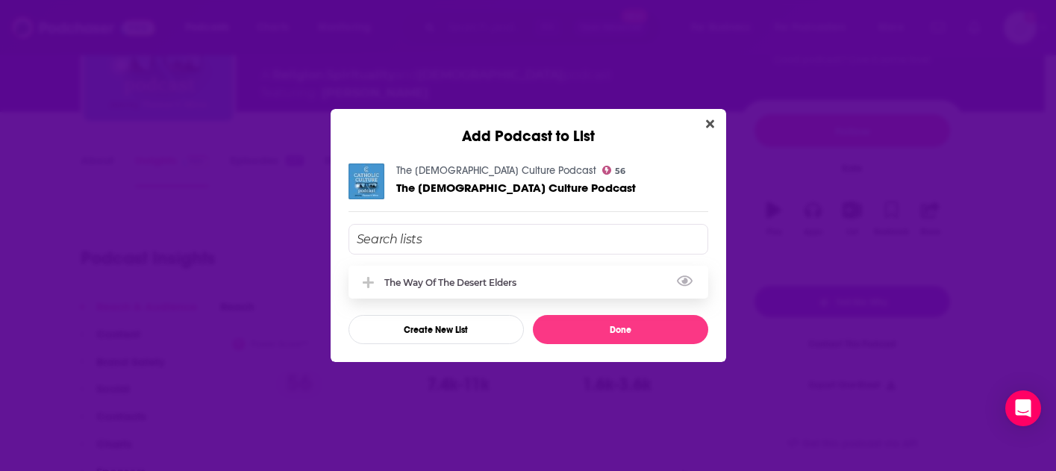
click at [502, 278] on div "The Way of the Desert Elders" at bounding box center [454, 282] width 141 height 11
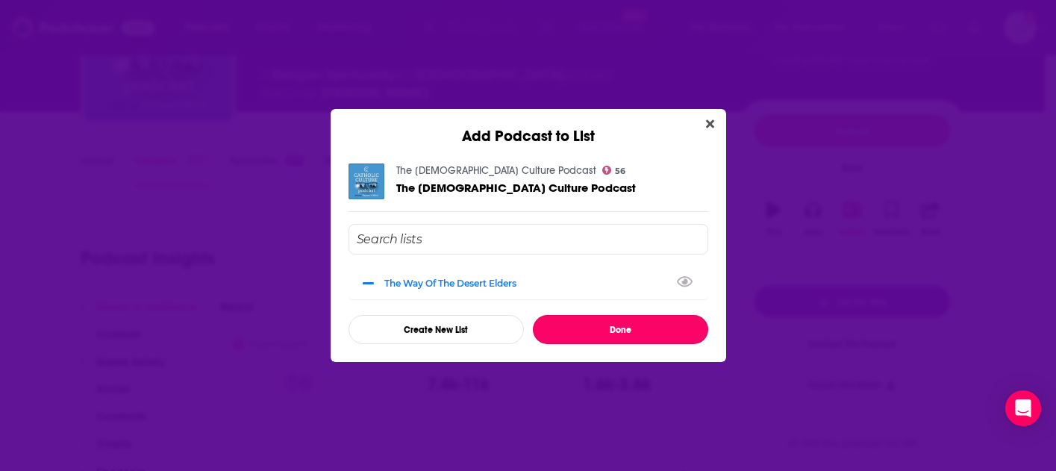
click at [644, 331] on button "Done" at bounding box center [620, 329] width 175 height 29
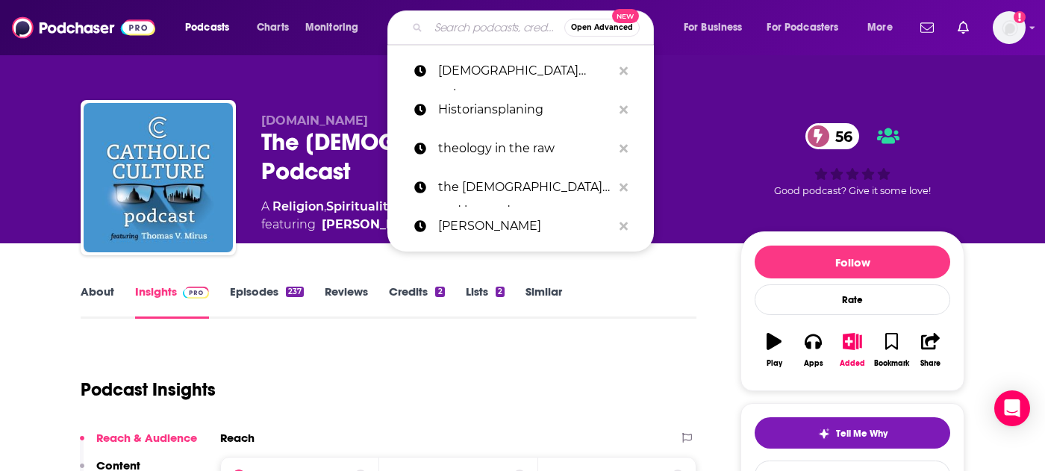
click at [476, 31] on input "Search podcasts, credits, & more..." at bounding box center [496, 28] width 136 height 24
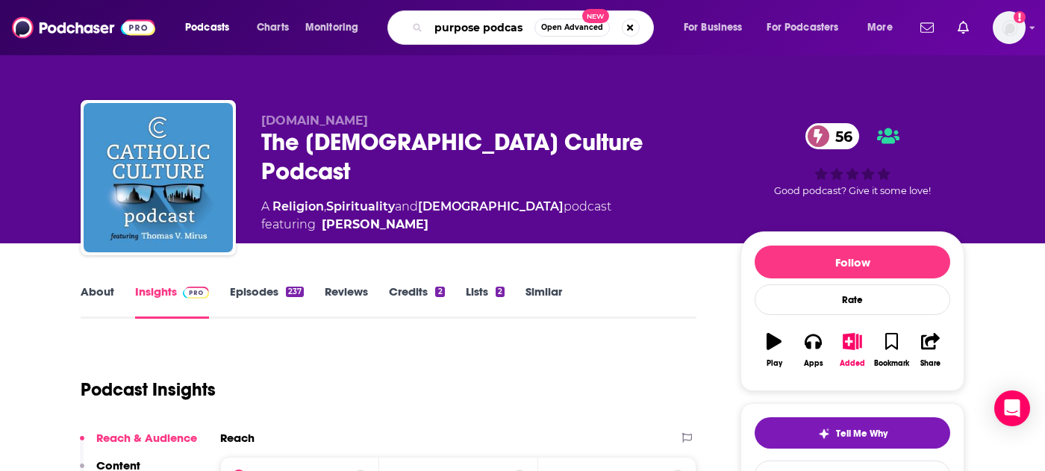
type input "purpose podcast"
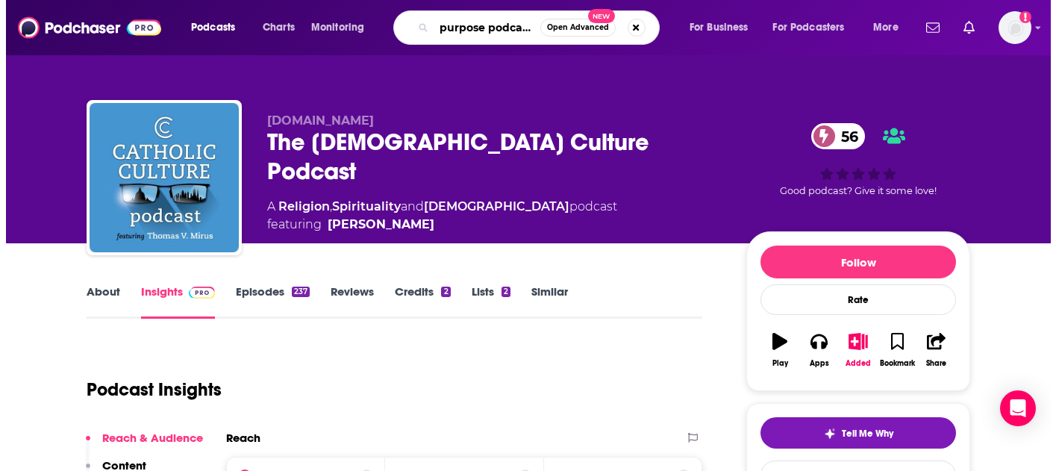
scroll to position [0, 16]
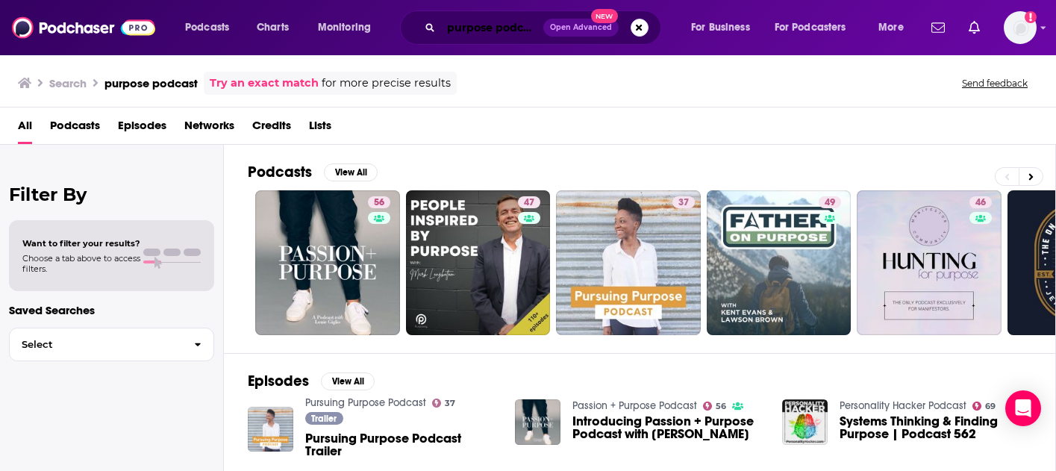
click at [534, 36] on input "purpose podcast" at bounding box center [492, 28] width 102 height 24
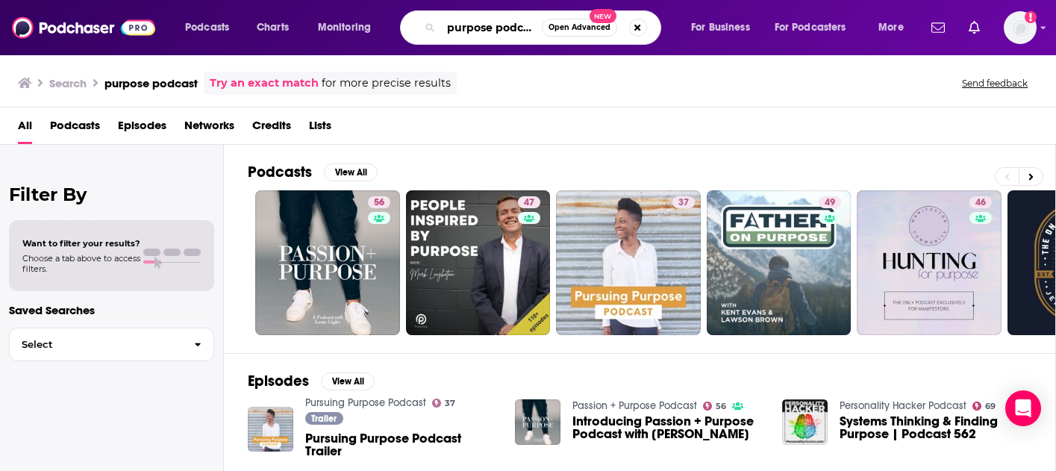
scroll to position [0, 4]
drag, startPoint x: 447, startPoint y: 28, endPoint x: 714, endPoint y: 25, distance: 266.5
click at [714, 25] on div "Podcasts Charts Monitoring purpose podcast Open Advanced New For Business For P…" at bounding box center [546, 27] width 743 height 34
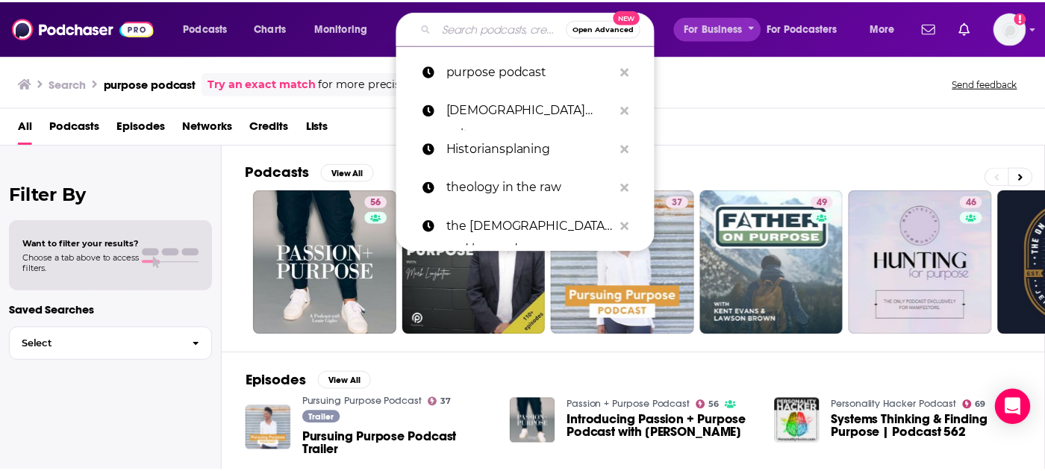
scroll to position [0, 0]
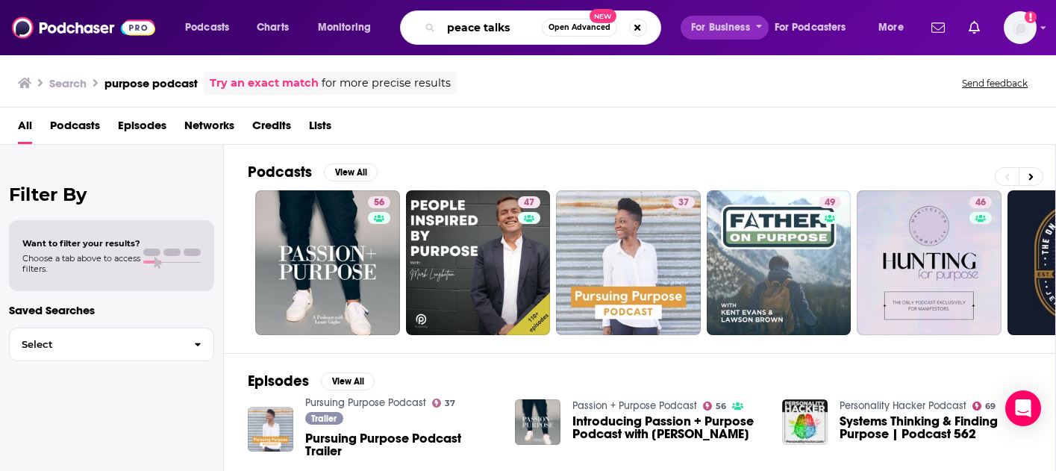
type input "peace talks"
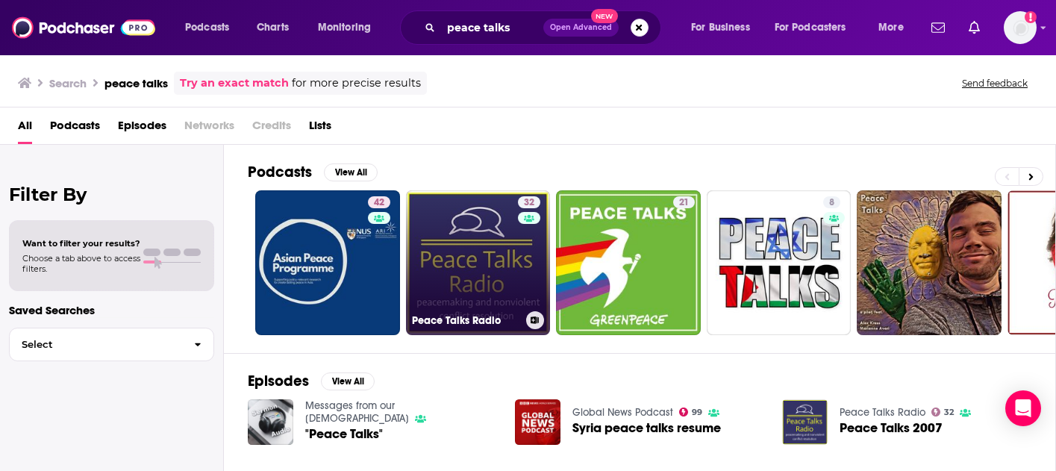
click at [463, 276] on link "32 Peace Talks Radio" at bounding box center [478, 262] width 145 height 145
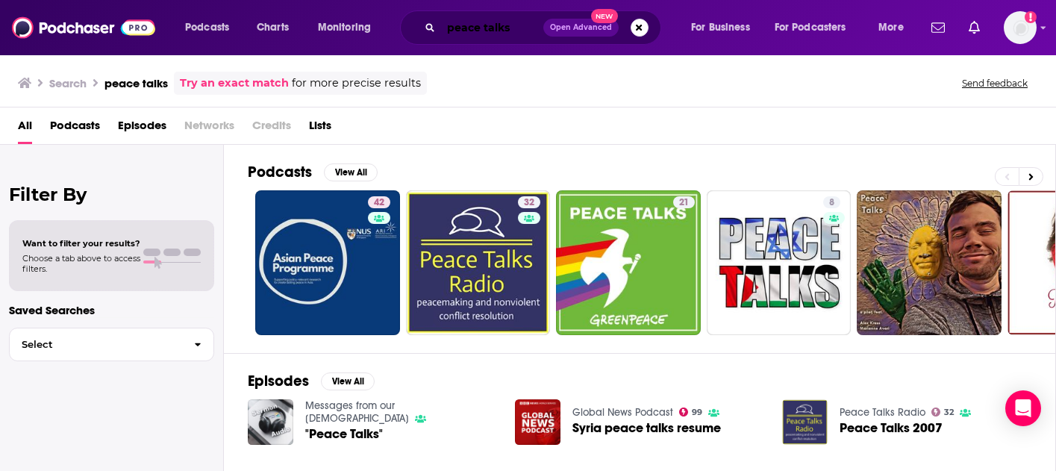
click at [498, 28] on input "peace talks" at bounding box center [492, 28] width 102 height 24
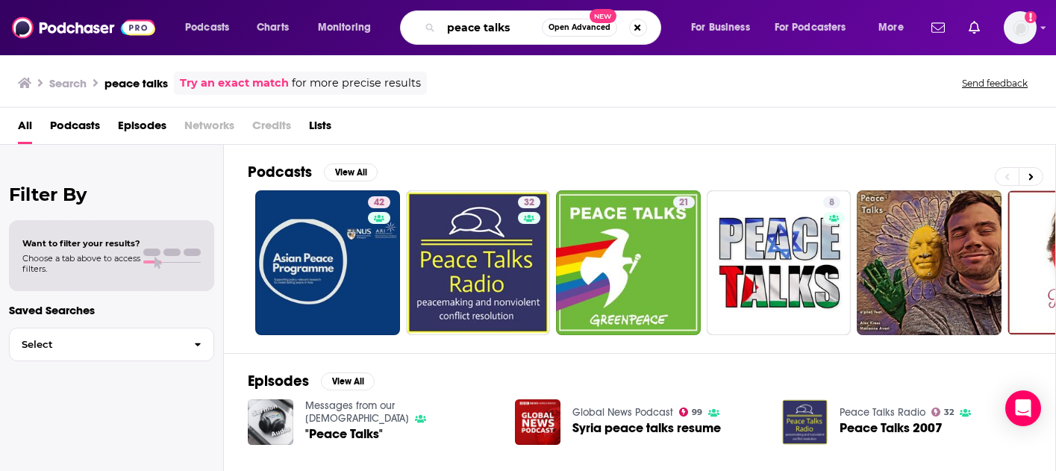
drag, startPoint x: 511, startPoint y: 28, endPoint x: 434, endPoint y: 33, distance: 77.8
click at [436, 27] on div "peace talks Open Advanced New" at bounding box center [530, 27] width 261 height 34
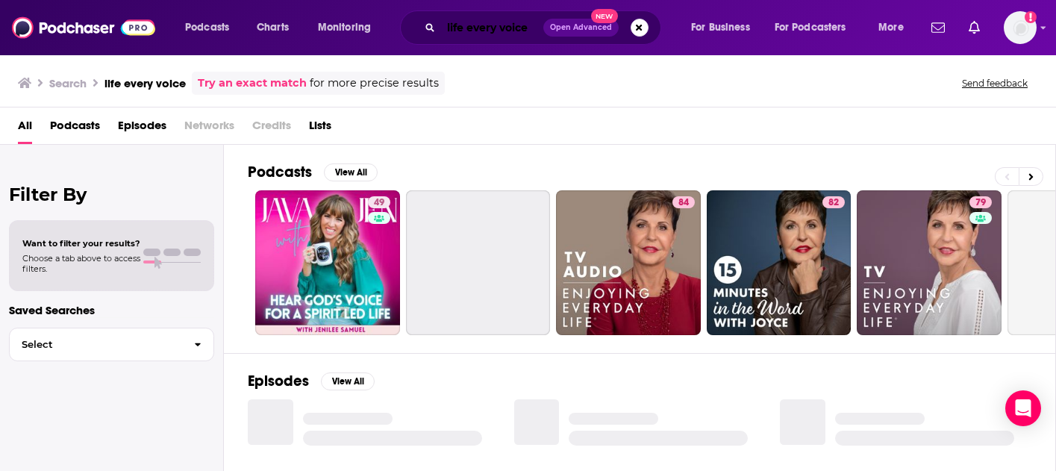
click at [466, 30] on input "life every voice" at bounding box center [492, 28] width 102 height 24
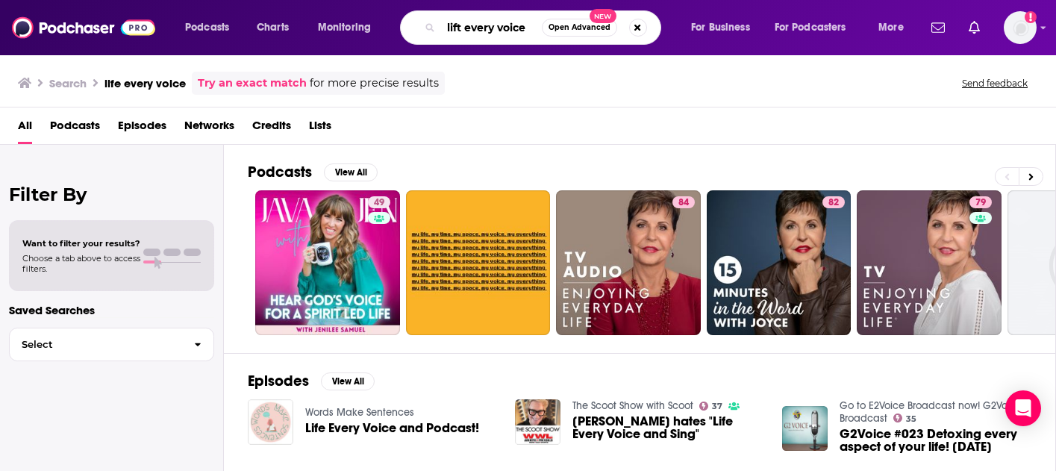
type input "lift every voice"
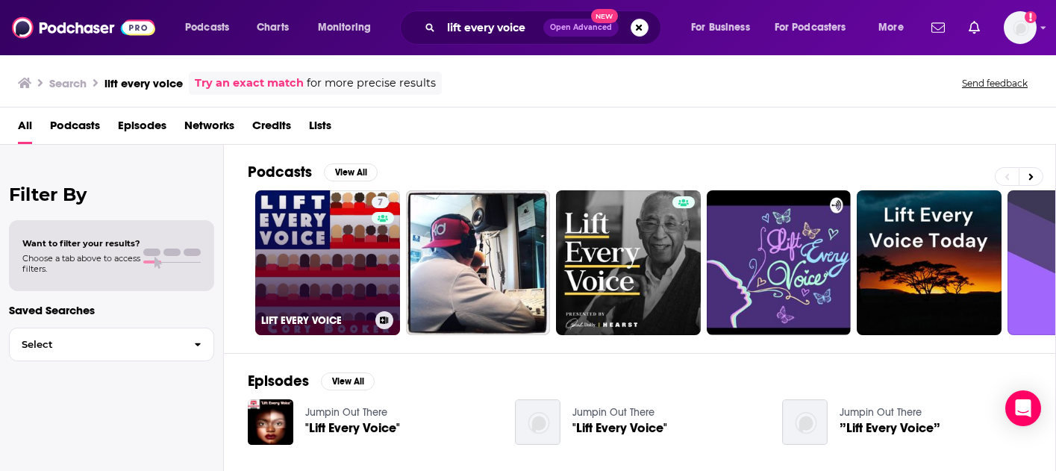
click at [289, 259] on link "7 LIFT EVERY VOICE" at bounding box center [327, 262] width 145 height 145
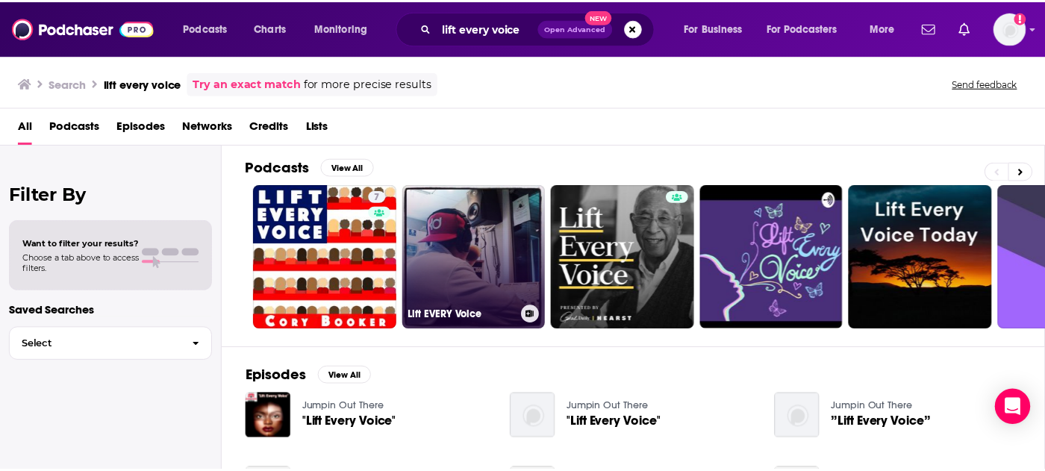
scroll to position [56, 0]
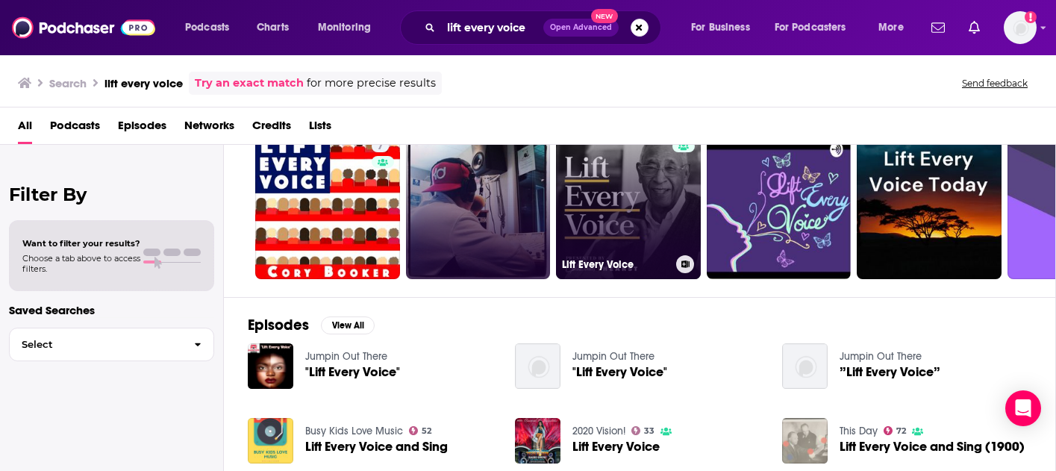
click at [623, 218] on link "Lift Every Voice" at bounding box center [628, 206] width 145 height 145
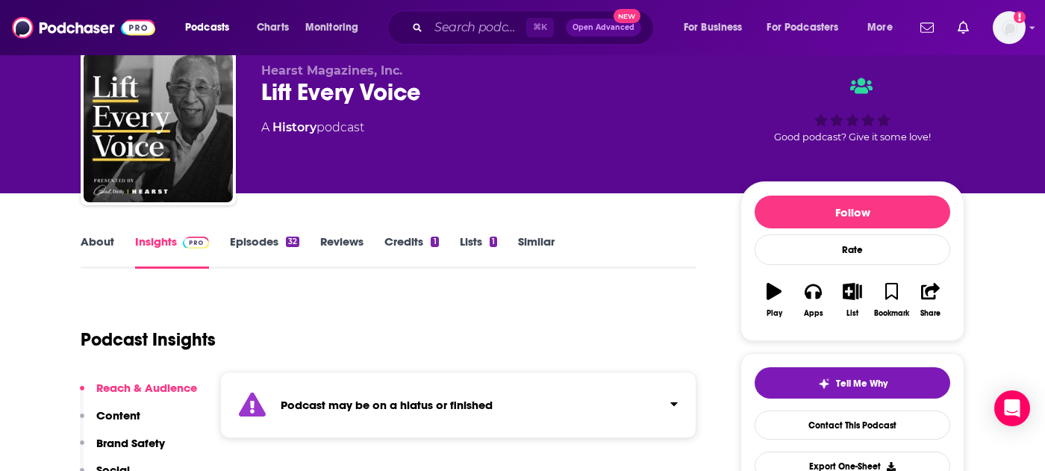
scroll to position [131, 0]
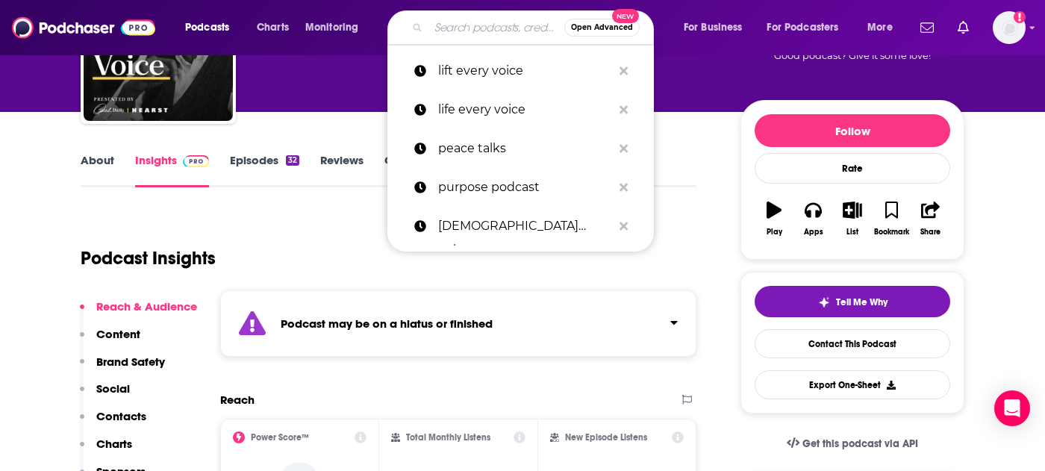
click at [469, 31] on input "Search podcasts, credits, & more..." at bounding box center [496, 28] width 136 height 24
paste input "Created For"
type input "Created For"
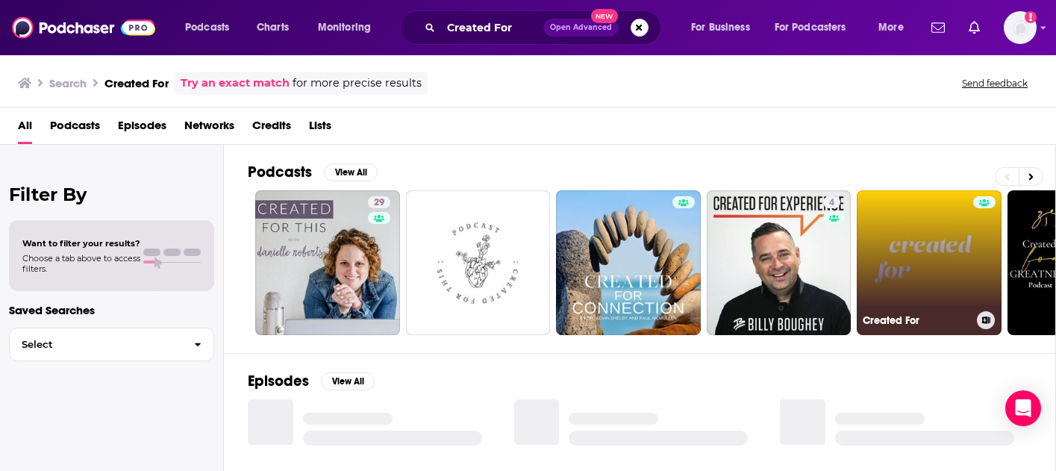
click at [921, 256] on link "Created For" at bounding box center [929, 262] width 145 height 145
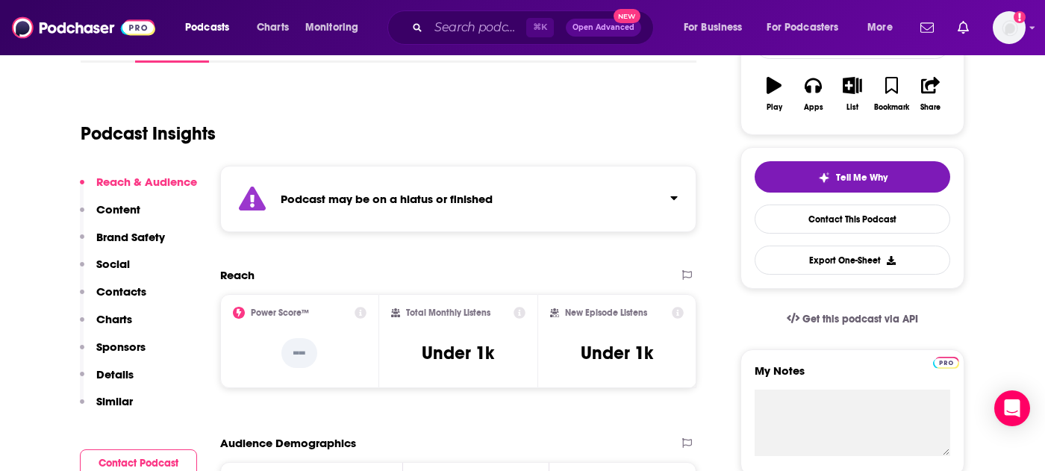
scroll to position [162, 0]
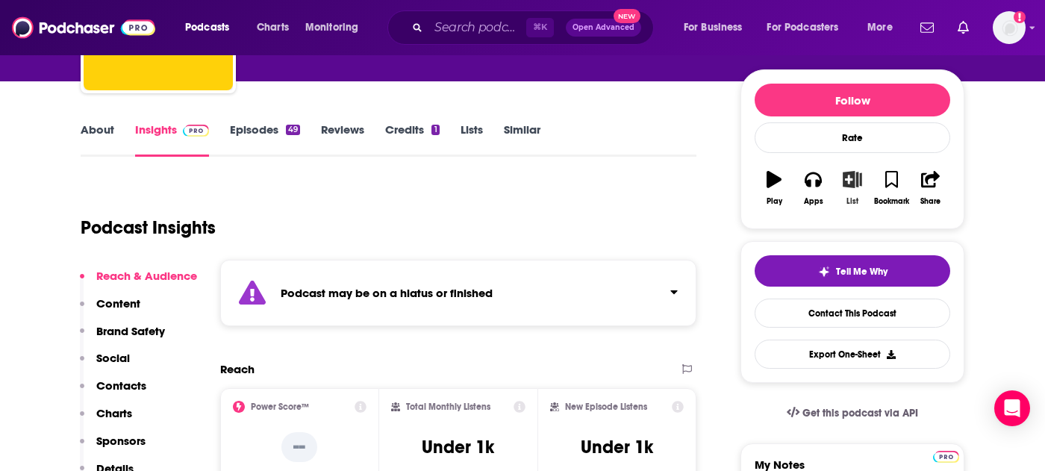
click at [853, 189] on button "List" at bounding box center [852, 188] width 39 height 54
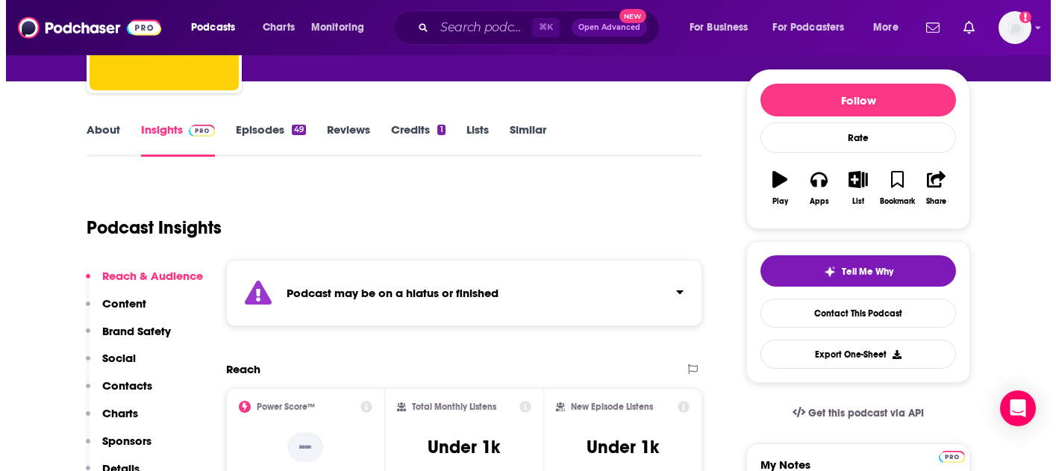
scroll to position [0, 0]
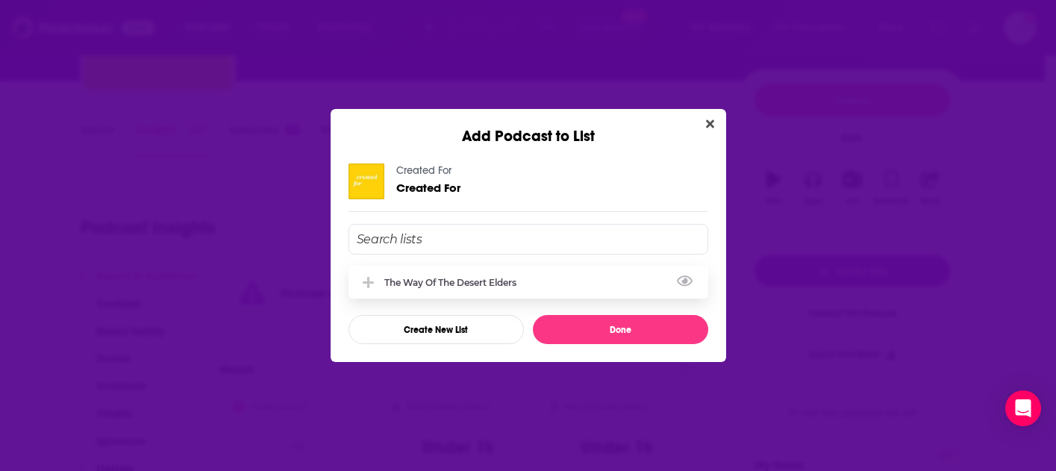
drag, startPoint x: 415, startPoint y: 284, endPoint x: 434, endPoint y: 281, distance: 18.9
click at [415, 284] on div "The Way of the Desert Elders" at bounding box center [454, 282] width 141 height 11
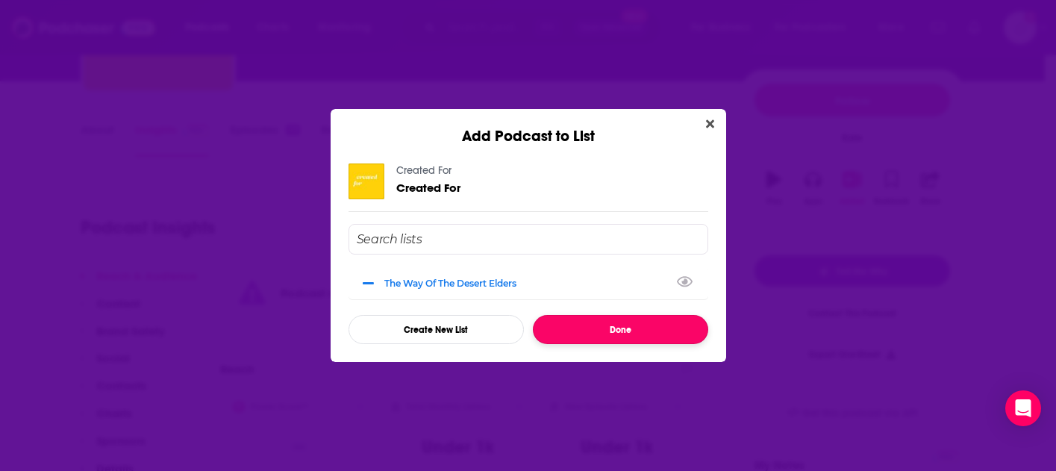
click at [604, 325] on button "Done" at bounding box center [620, 329] width 175 height 29
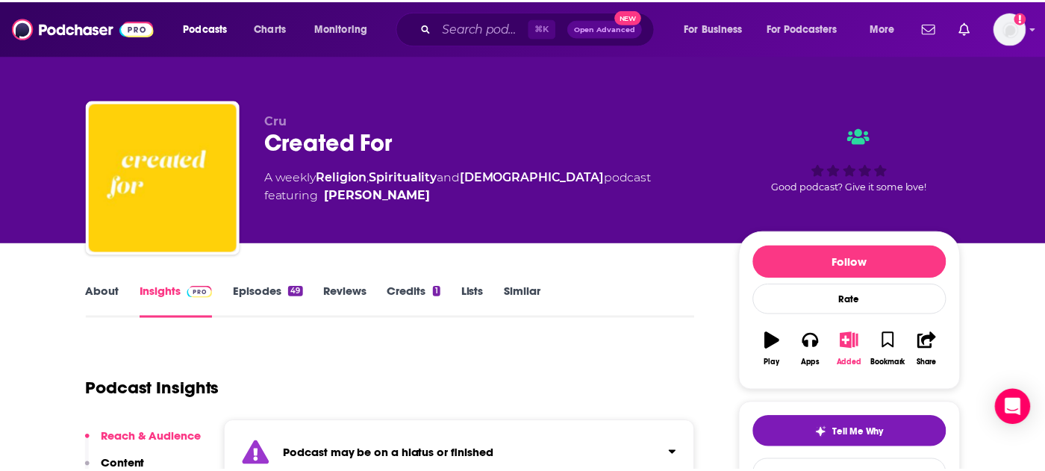
scroll to position [162, 0]
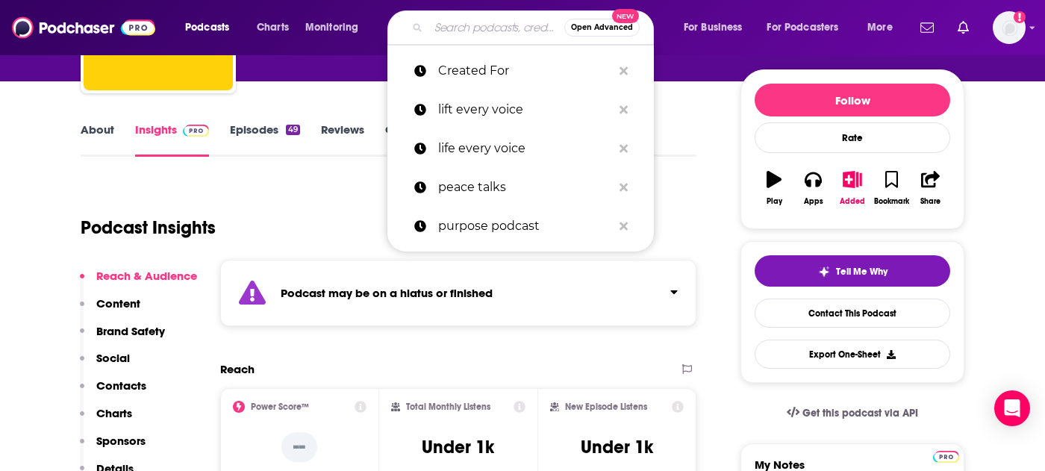
click at [460, 33] on input "Search podcasts, credits, & more..." at bounding box center [496, 28] width 136 height 24
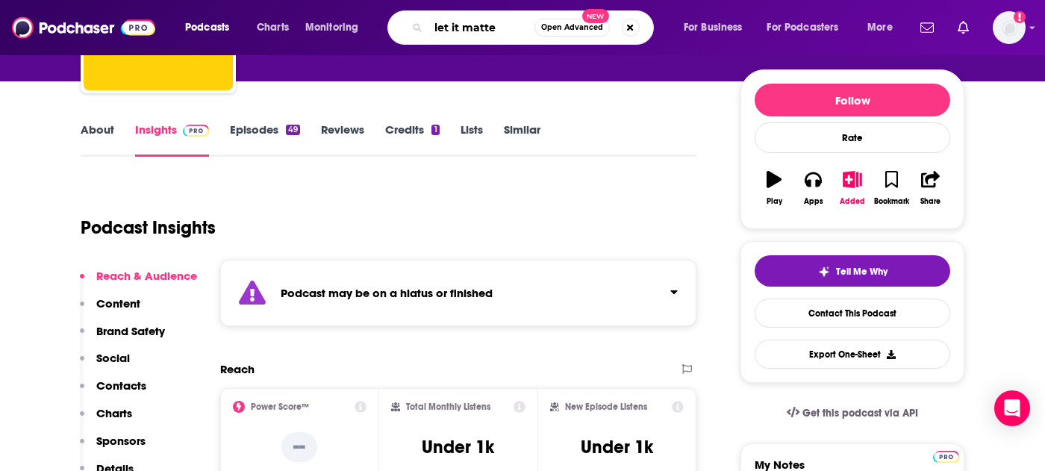
type input "let it matter"
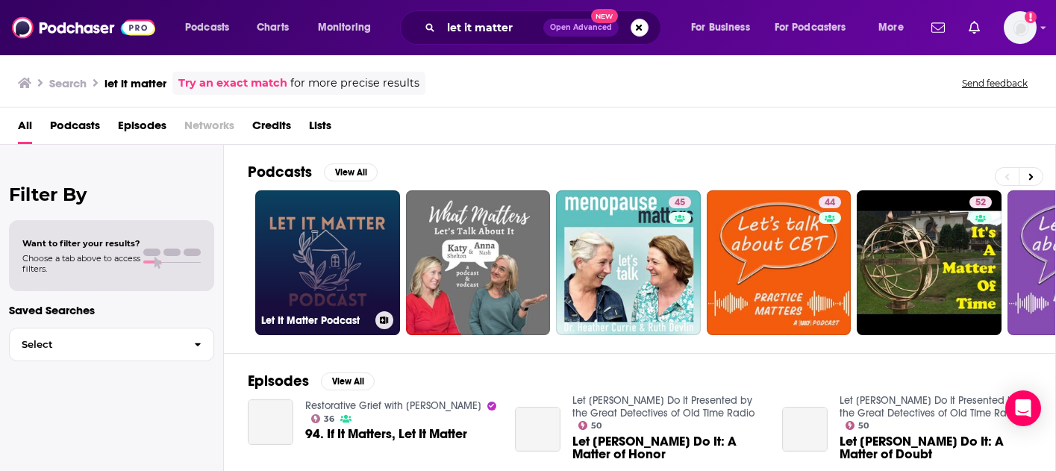
click at [301, 257] on link "Let It Matter Podcast" at bounding box center [327, 262] width 145 height 145
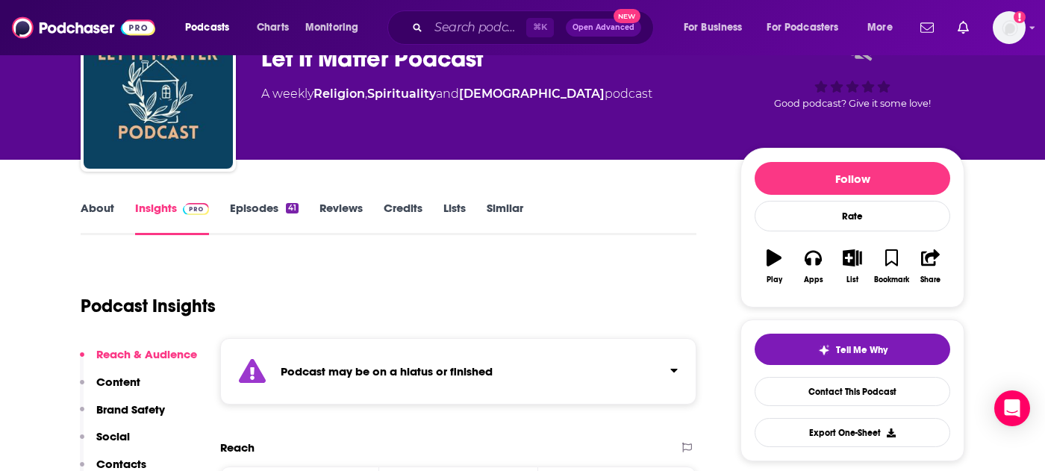
scroll to position [131, 0]
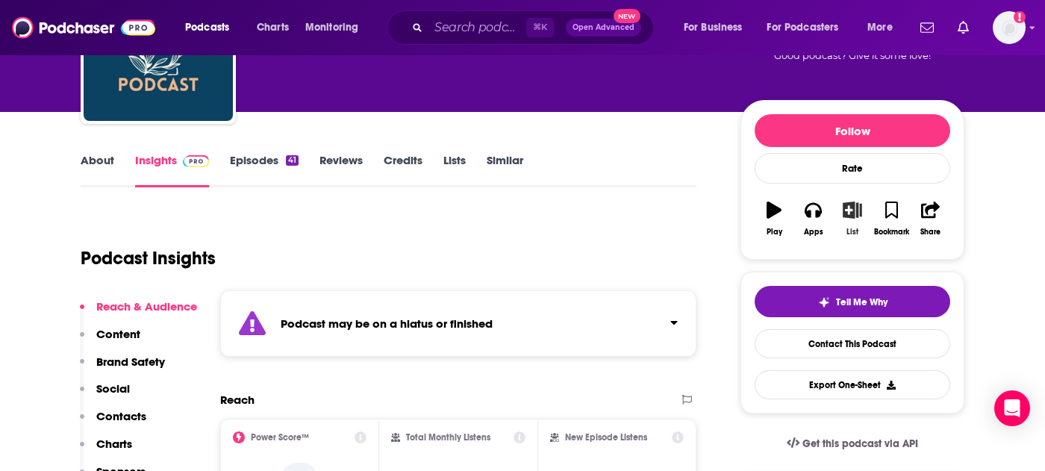
click at [849, 219] on button "List" at bounding box center [852, 219] width 39 height 54
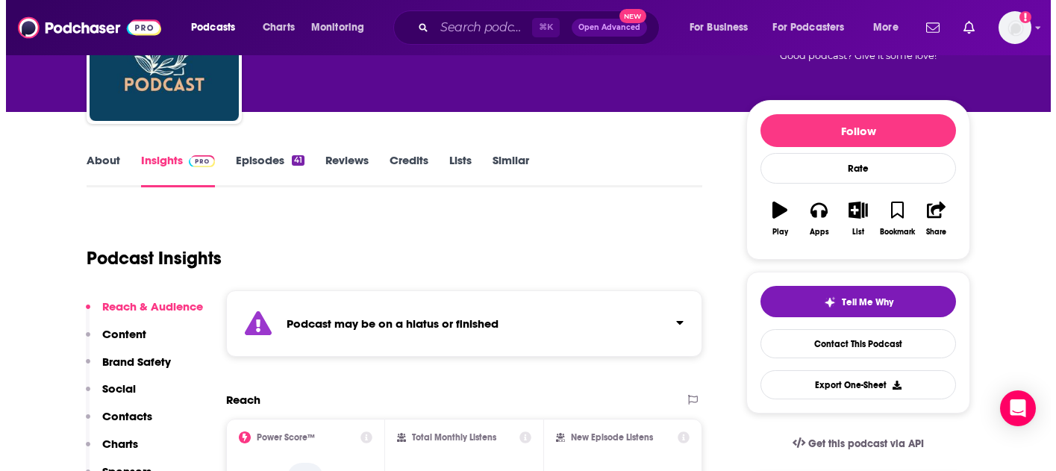
scroll to position [0, 0]
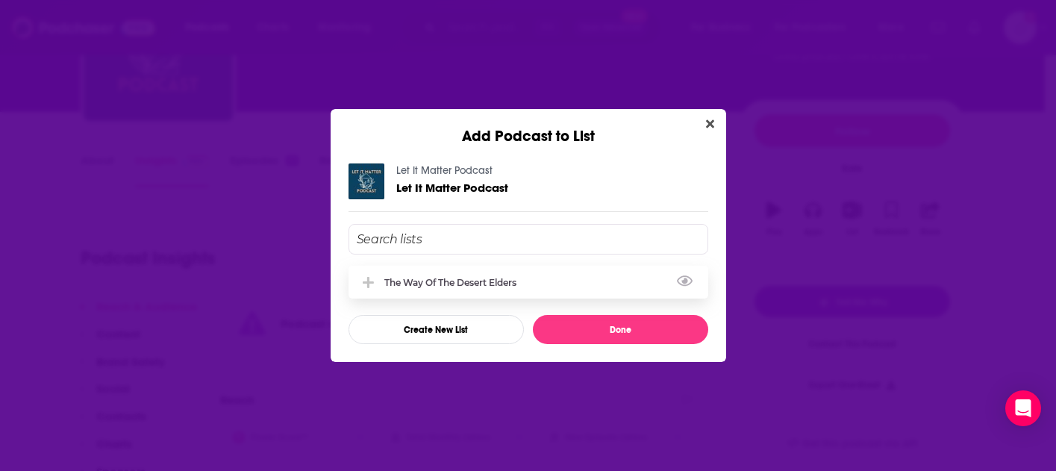
drag, startPoint x: 456, startPoint y: 289, endPoint x: 466, endPoint y: 288, distance: 9.7
click at [455, 289] on div "The Way of the Desert Elders" at bounding box center [529, 282] width 360 height 33
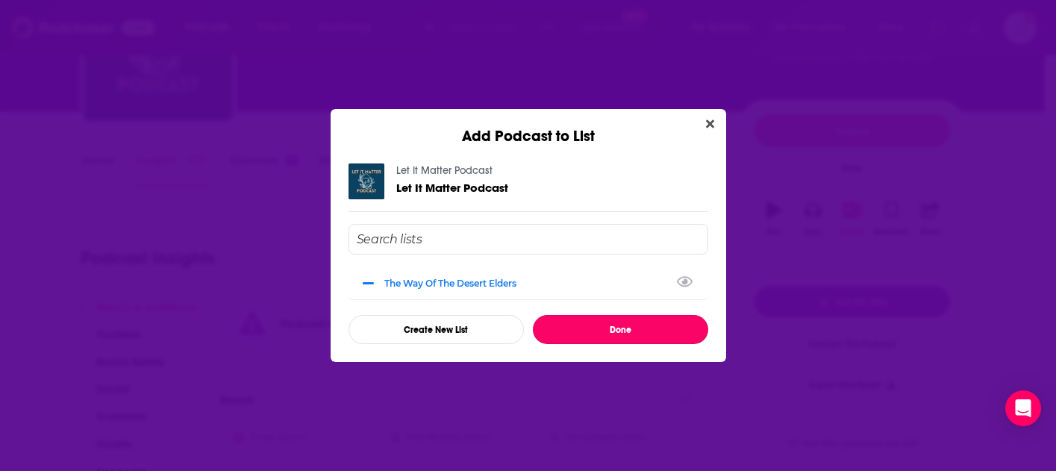
drag, startPoint x: 618, startPoint y: 330, endPoint x: 627, endPoint y: 323, distance: 11.2
click at [618, 331] on button "Done" at bounding box center [620, 329] width 175 height 29
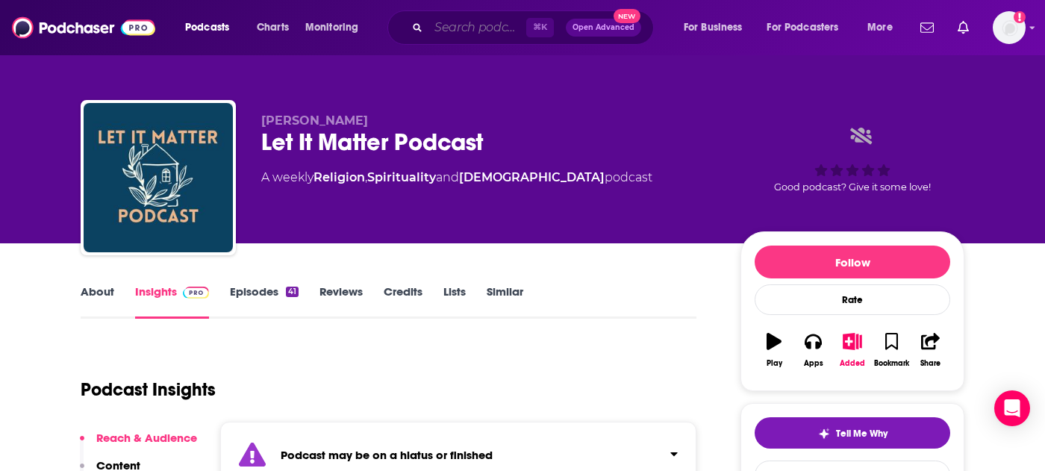
click at [459, 31] on input "Search podcasts, credits, & more..." at bounding box center [477, 28] width 98 height 24
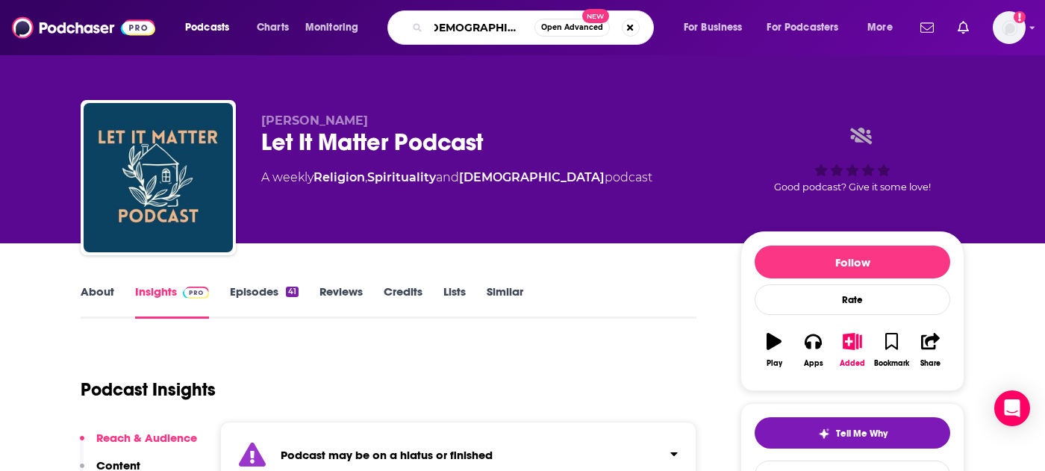
type input "monk on the mic"
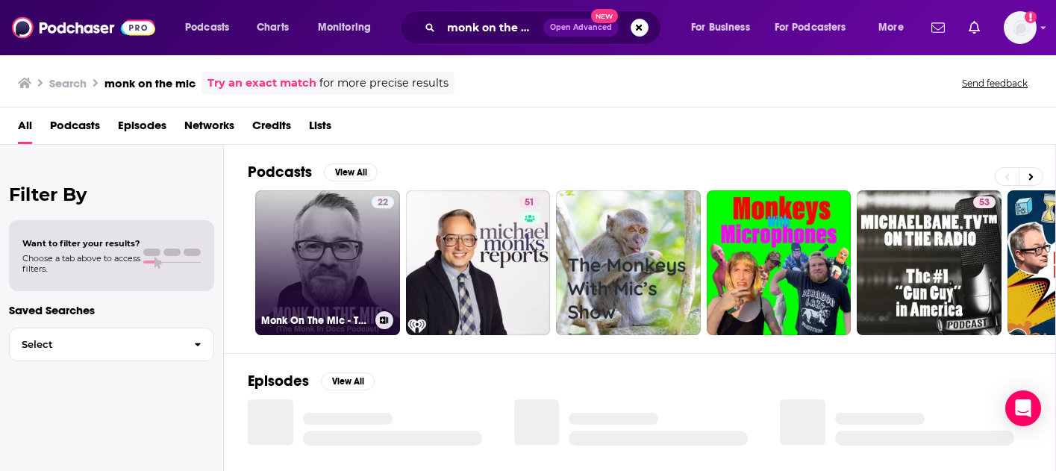
click at [325, 255] on link "22 Monk On The Mic - The Monk In Docs Podcast" at bounding box center [327, 262] width 145 height 145
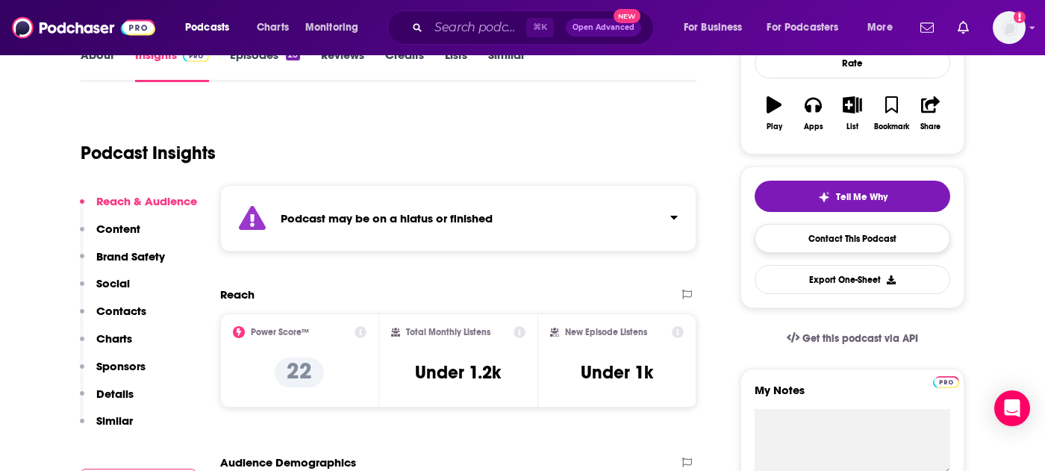
scroll to position [236, 0]
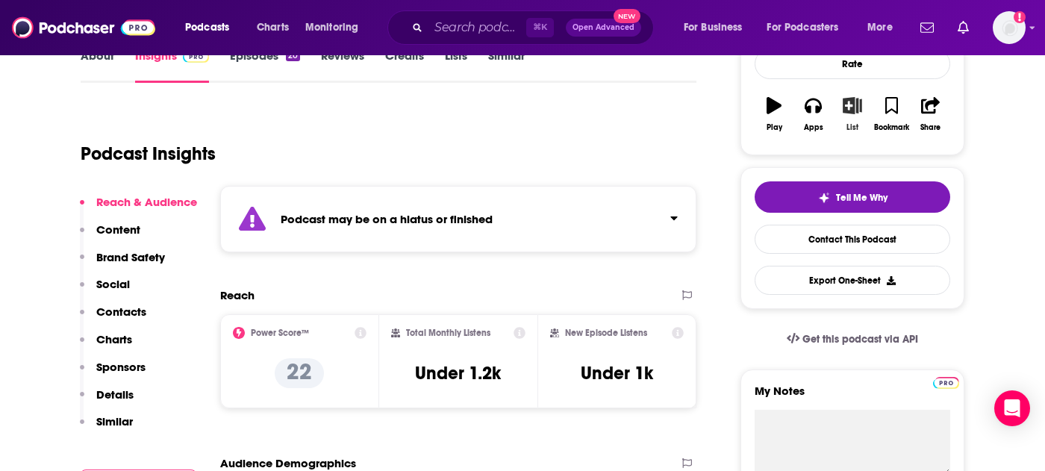
click at [852, 116] on button "List" at bounding box center [852, 114] width 39 height 54
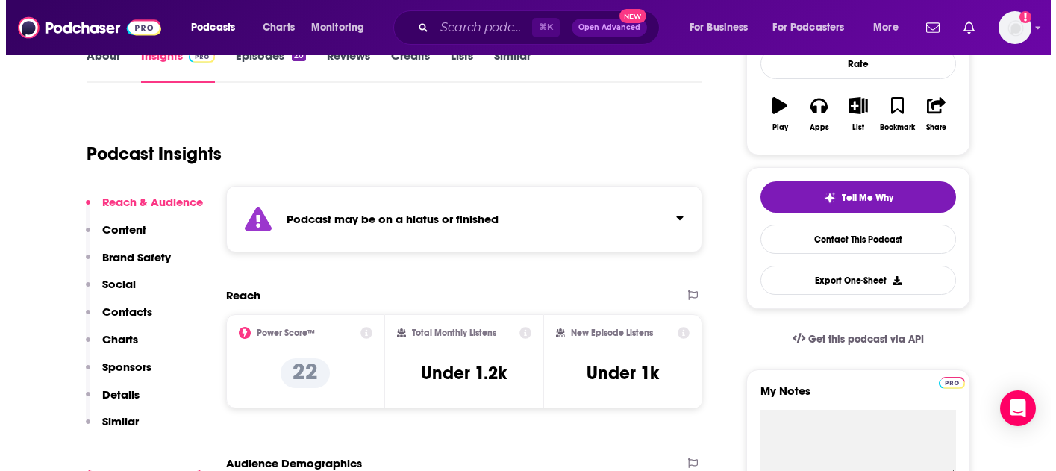
scroll to position [0, 0]
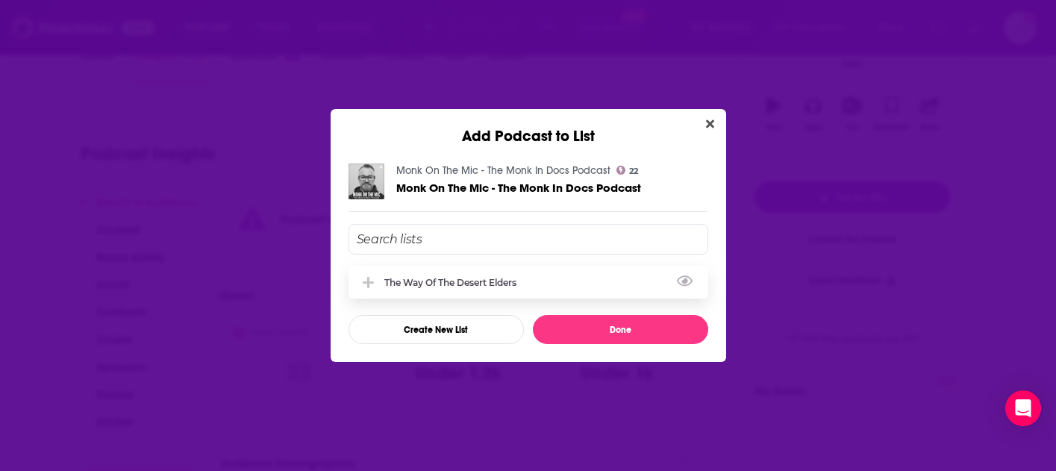
drag, startPoint x: 482, startPoint y: 286, endPoint x: 516, endPoint y: 288, distance: 33.7
click at [482, 286] on div "The Way of the Desert Elders" at bounding box center [454, 282] width 141 height 11
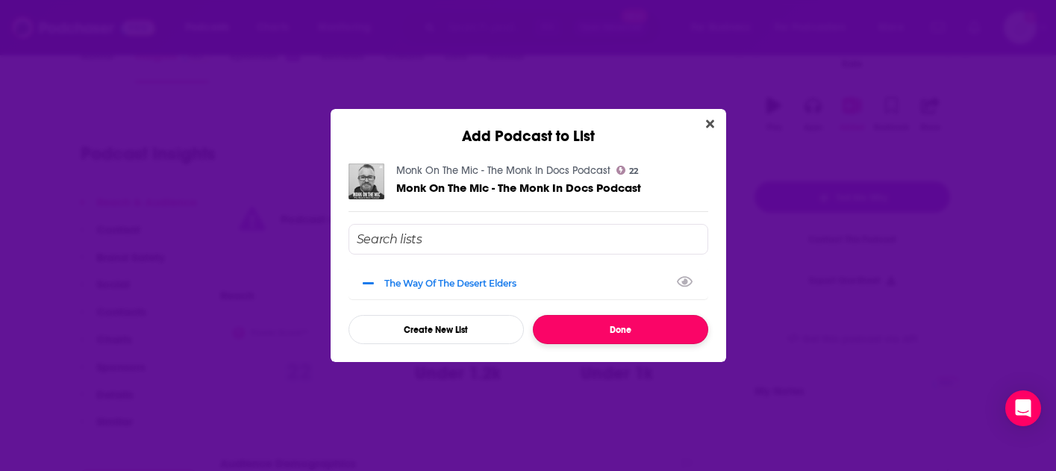
click at [628, 326] on button "Done" at bounding box center [620, 329] width 175 height 29
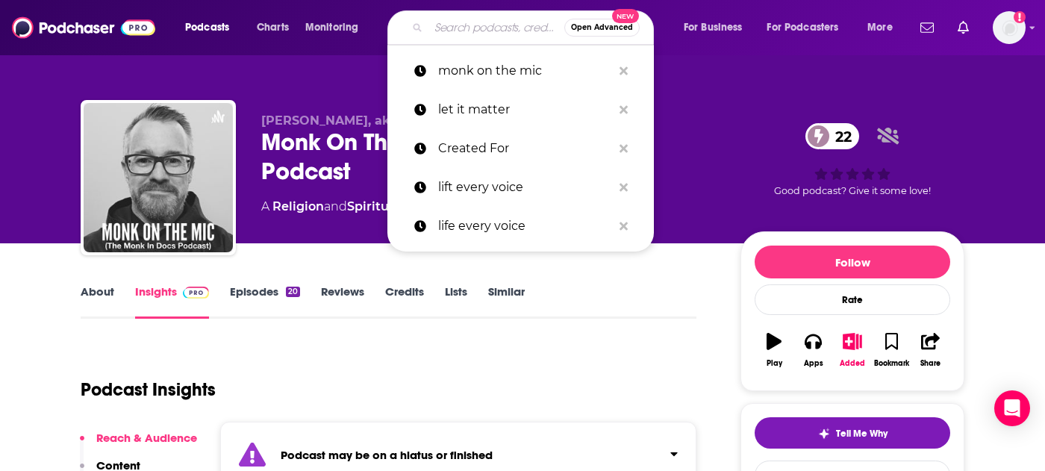
click at [483, 26] on input "Search podcasts, credits, & more..." at bounding box center [496, 28] width 136 height 24
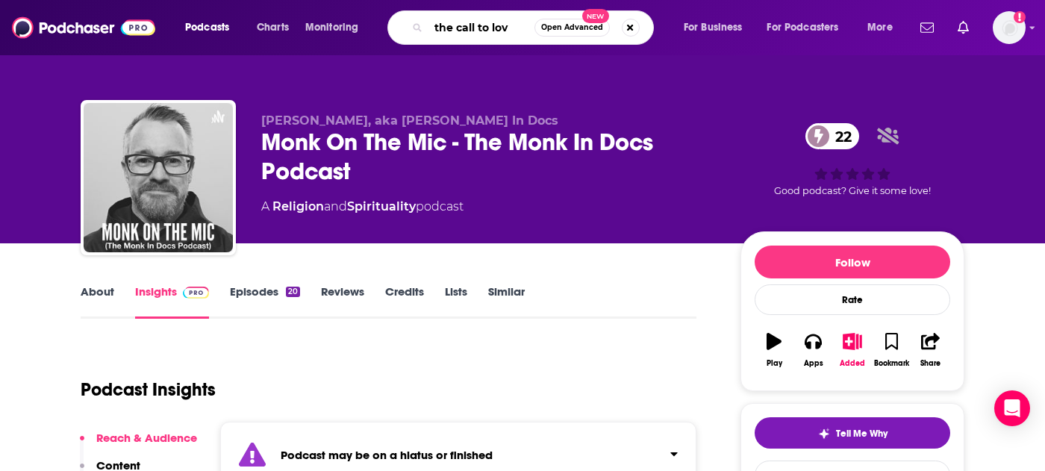
type input "the call to love"
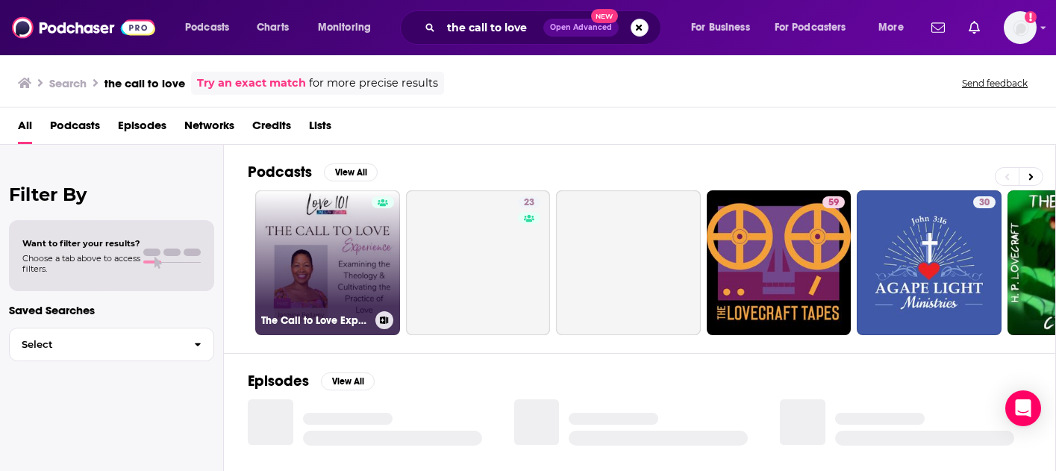
click at [295, 275] on link "The Call to Love Experience" at bounding box center [327, 262] width 145 height 145
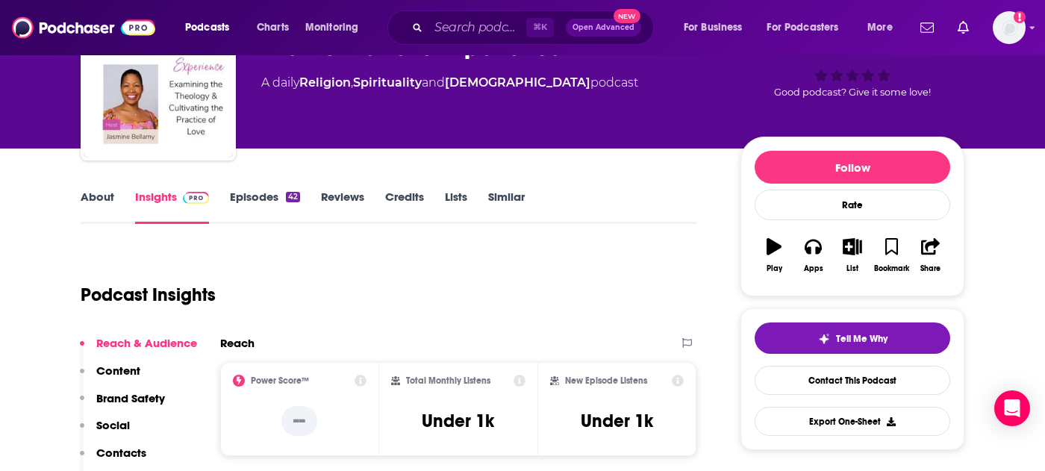
scroll to position [96, 0]
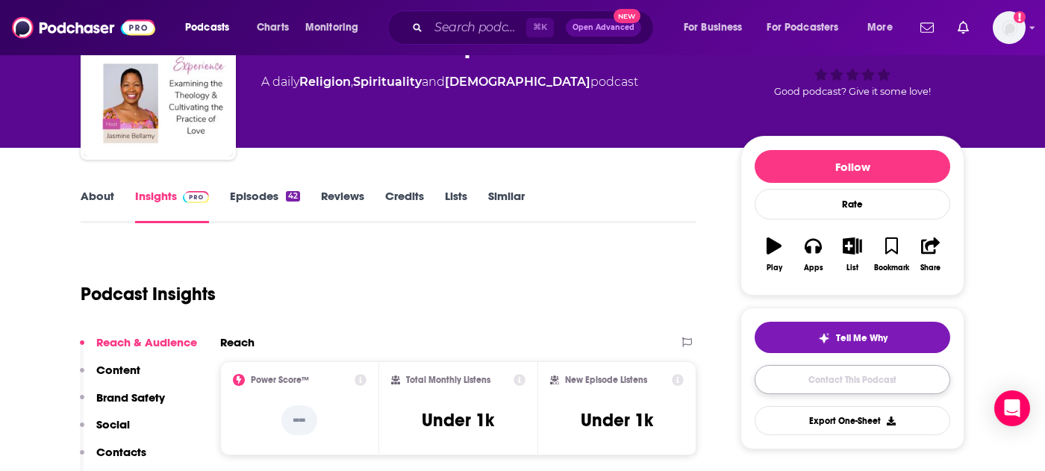
click at [869, 384] on link "Contact This Podcast" at bounding box center [853, 379] width 196 height 29
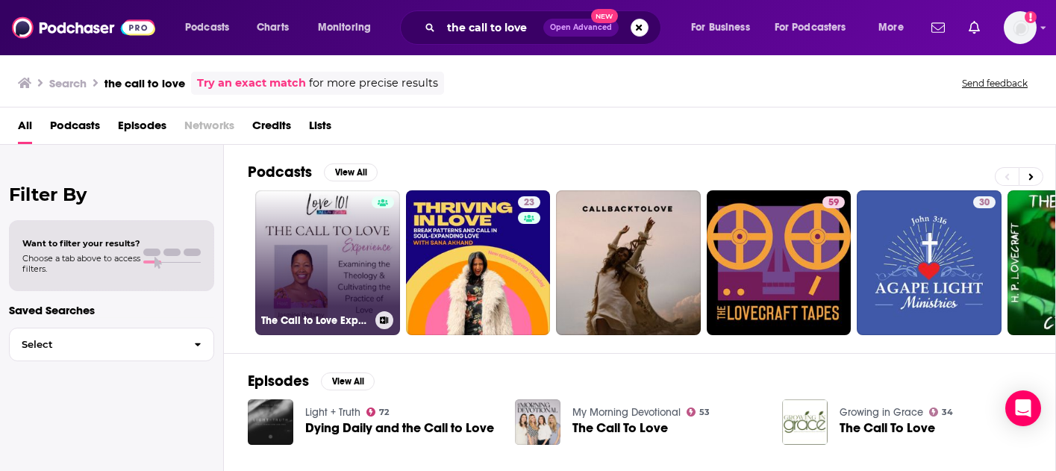
click at [339, 257] on link "The Call to Love Experience" at bounding box center [327, 262] width 145 height 145
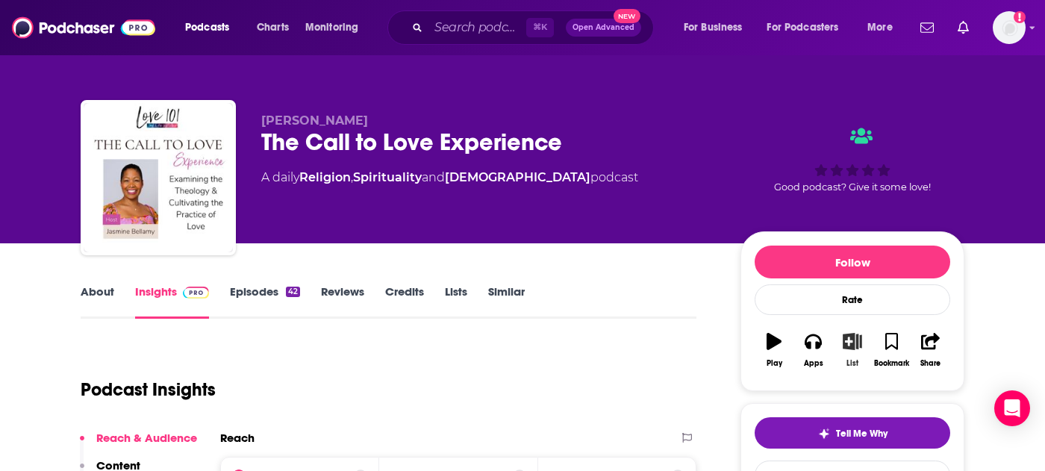
click at [849, 346] on icon "button" at bounding box center [852, 341] width 19 height 16
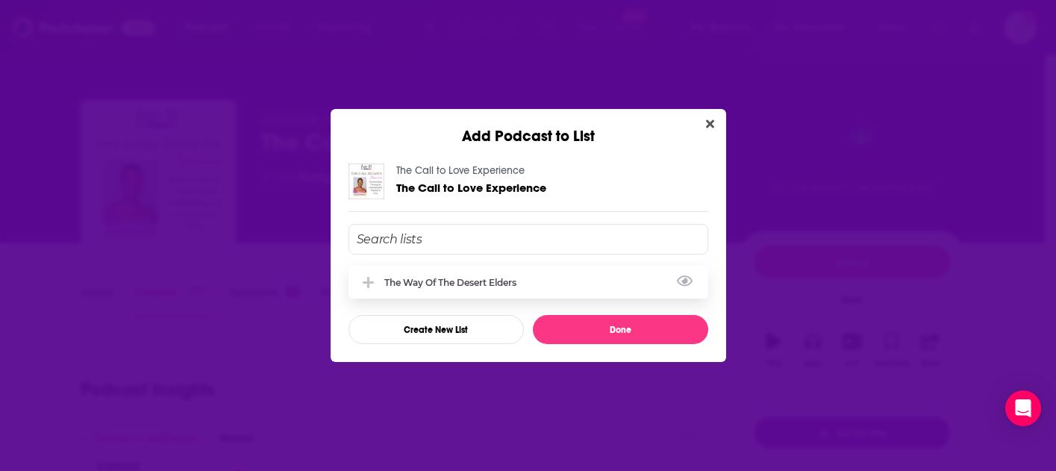
click at [487, 277] on div "The Way of the Desert Elders" at bounding box center [454, 282] width 141 height 11
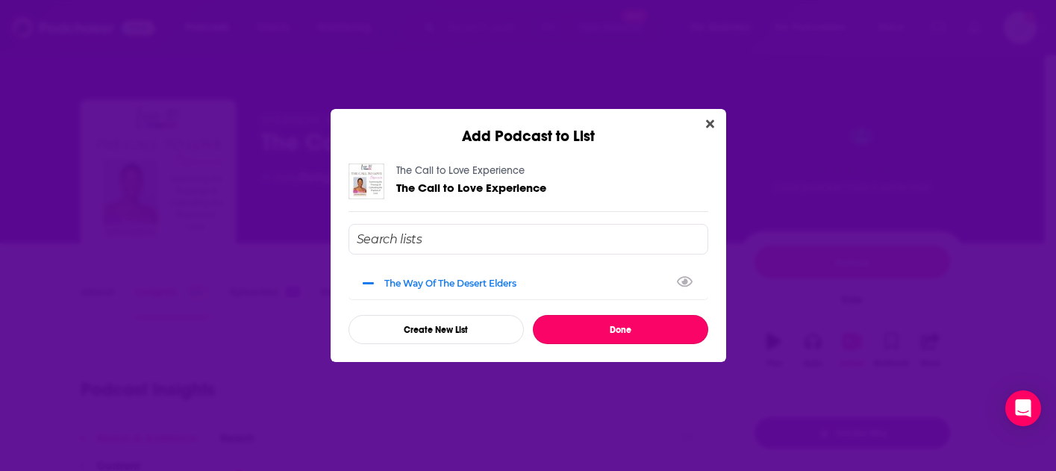
drag, startPoint x: 613, startPoint y: 323, endPoint x: 611, endPoint y: 331, distance: 7.8
click at [611, 331] on button "Done" at bounding box center [620, 329] width 175 height 29
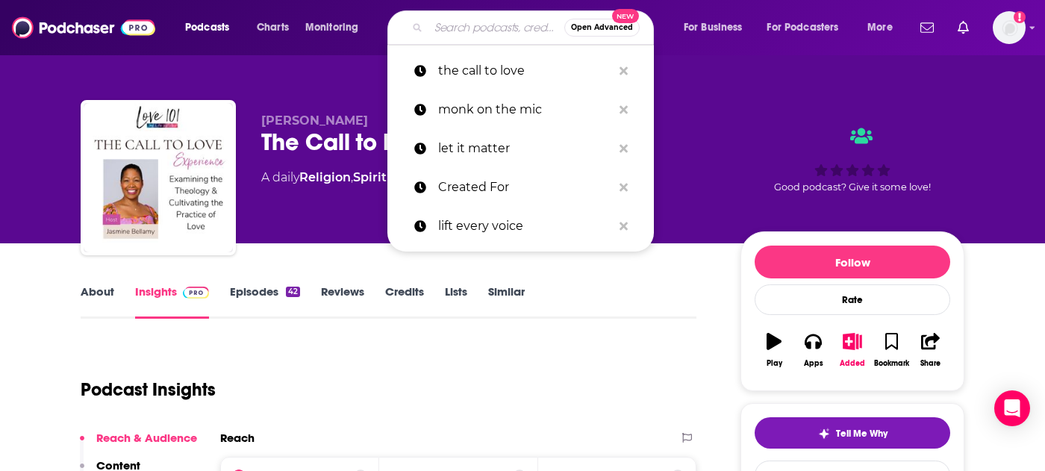
click at [472, 28] on input "Search podcasts, credits, & more..." at bounding box center [496, 28] width 136 height 24
paste input "Peace Talks"
type input "Peace Talks"
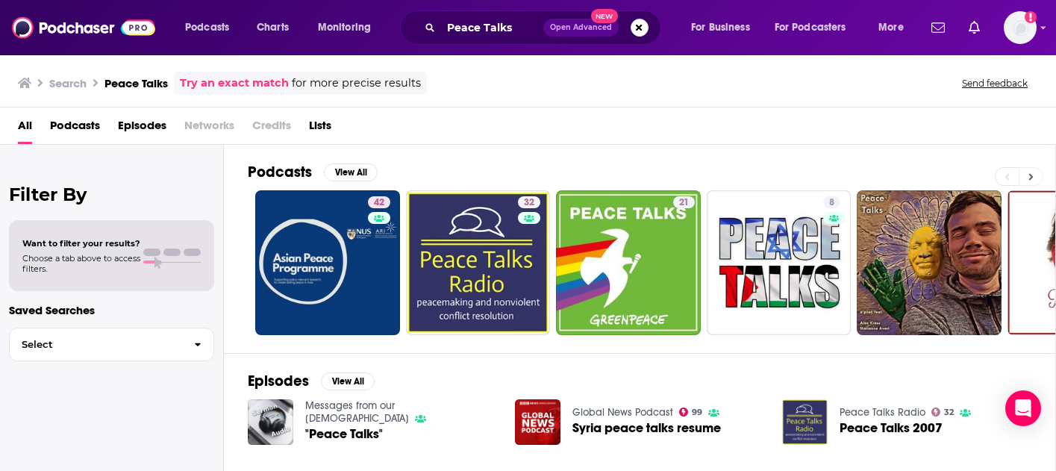
click at [1033, 171] on button at bounding box center [1031, 176] width 25 height 19
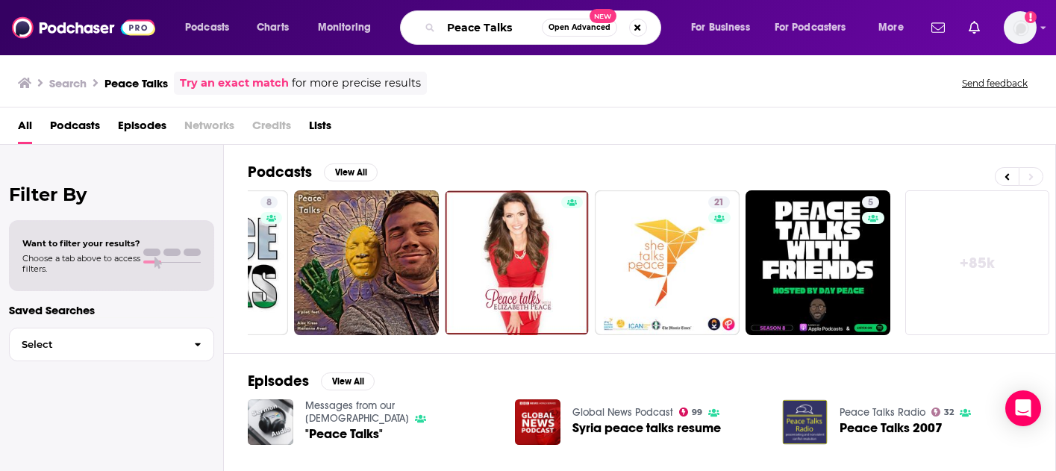
drag, startPoint x: 505, startPoint y: 31, endPoint x: 428, endPoint y: 20, distance: 77.6
click at [429, 22] on div "Peace Talks Open Advanced New" at bounding box center [530, 27] width 261 height 34
paste input "The Holiday Survival Podcast"
type input "The Holiday Survival Podcast"
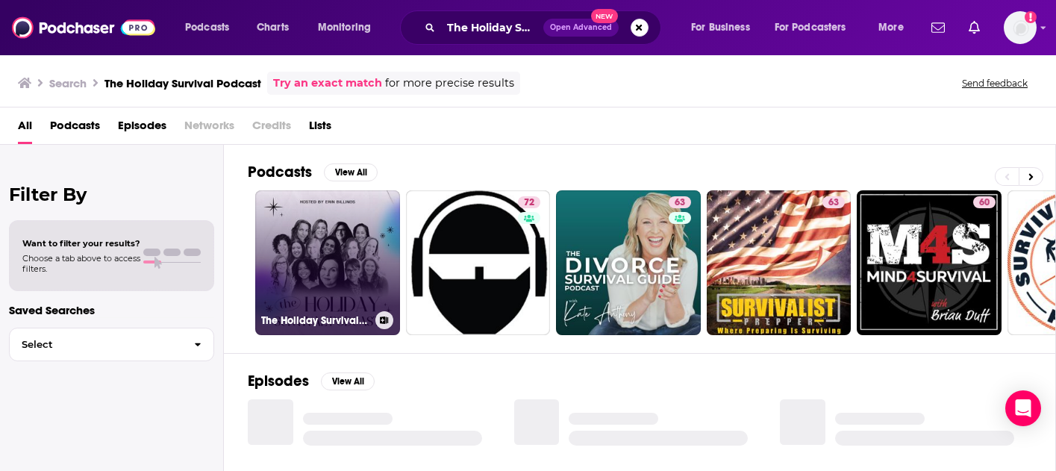
click at [336, 238] on link "The Holiday Survival Podcast" at bounding box center [327, 262] width 145 height 145
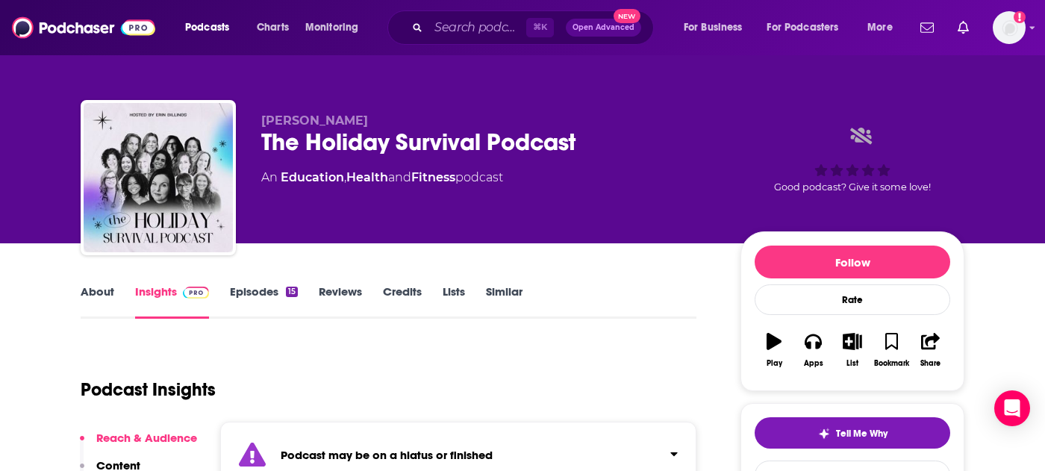
click at [266, 292] on link "Episodes 15" at bounding box center [264, 301] width 68 height 34
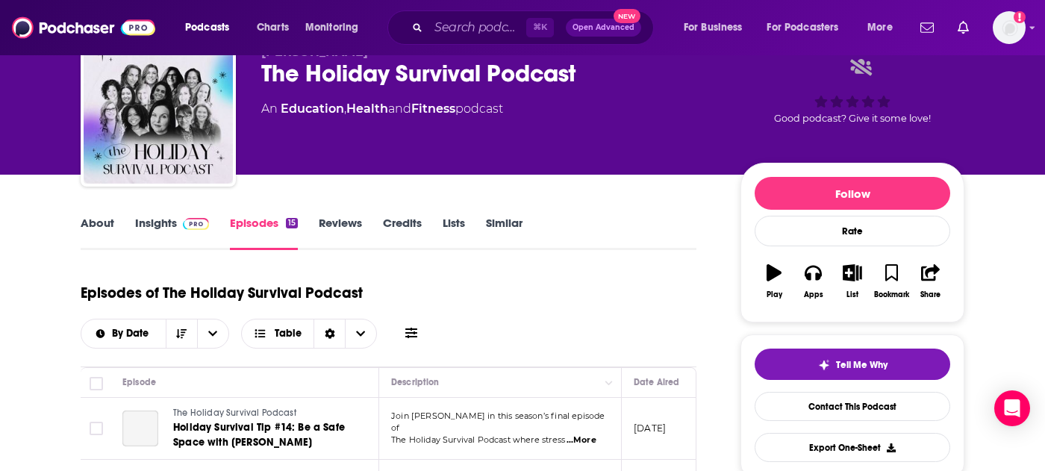
scroll to position [129, 0]
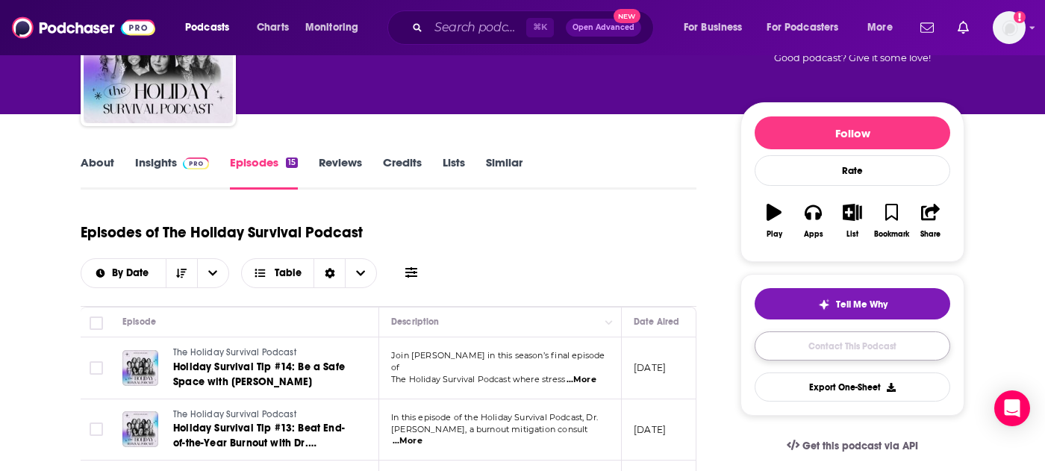
click at [874, 343] on link "Contact This Podcast" at bounding box center [853, 345] width 196 height 29
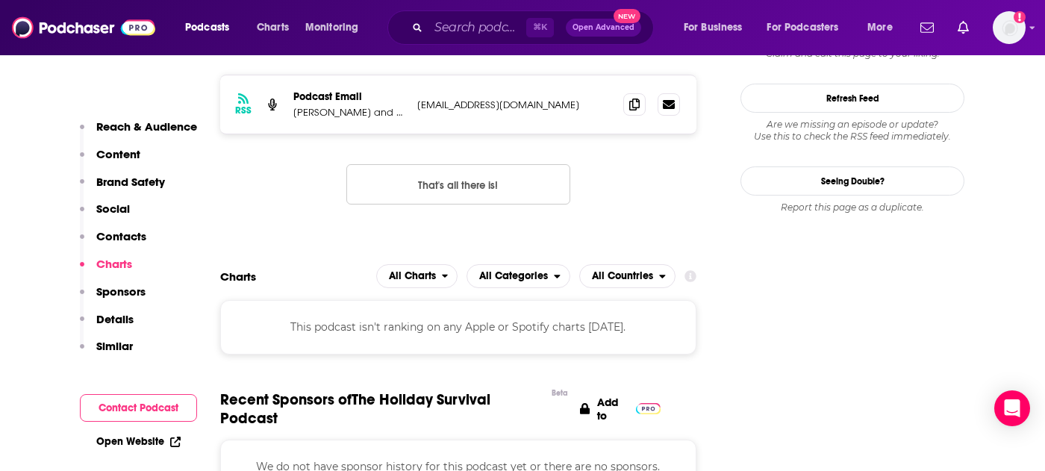
scroll to position [1392, 0]
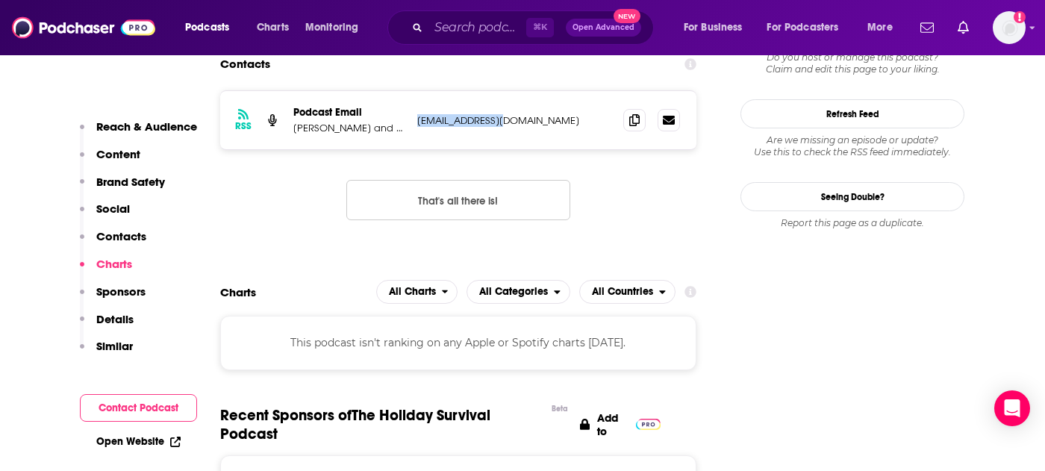
drag, startPoint x: 522, startPoint y: 125, endPoint x: 415, endPoint y: 121, distance: 107.6
click at [415, 121] on div "RSS Podcast Email [PERSON_NAME] and Tay Francis [EMAIL_ADDRESS][DOMAIN_NAME] [E…" at bounding box center [458, 120] width 476 height 58
copy p "[EMAIL_ADDRESS][DOMAIN_NAME]"
